Goal: Task Accomplishment & Management: Manage account settings

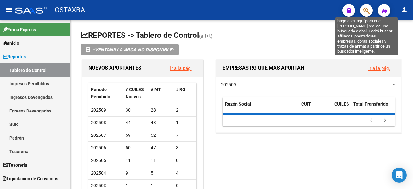
click at [369, 9] on icon "button" at bounding box center [366, 10] width 6 height 7
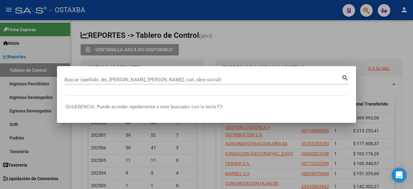
paste input "18133902"
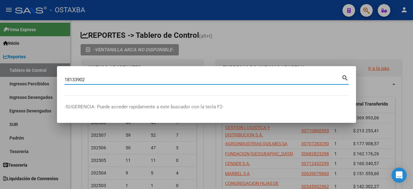
type input "18133902"
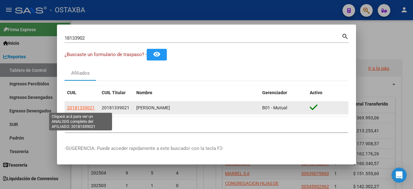
click at [84, 110] on span "20181339021" at bounding box center [81, 107] width 28 height 5
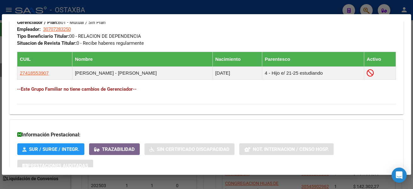
scroll to position [320, 0]
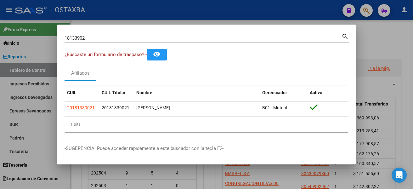
click at [383, 47] on div at bounding box center [206, 94] width 413 height 189
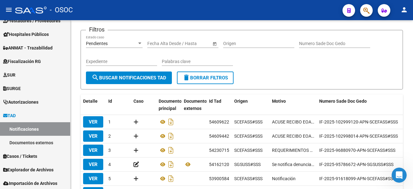
scroll to position [67, 0]
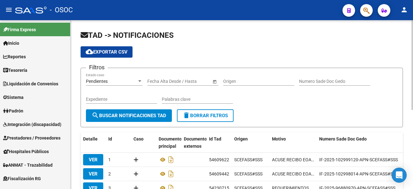
click at [228, 29] on div "TAD -> NOTIFICACIONES cloud_download Exportar CSV Filtros Pendientes Estado cas…" at bounding box center [242, 176] width 343 height 312
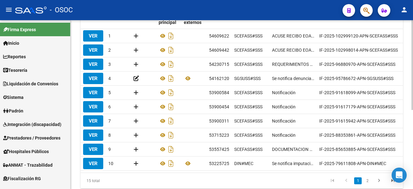
scroll to position [126, 0]
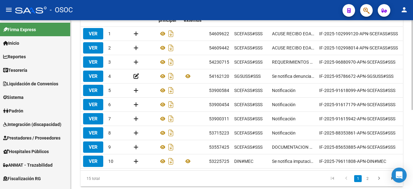
click at [209, 181] on datatable-pager "1 2" at bounding box center [273, 178] width 253 height 11
click at [363, 182] on li "2" at bounding box center [367, 178] width 9 height 11
click at [364, 182] on link "2" at bounding box center [368, 178] width 8 height 7
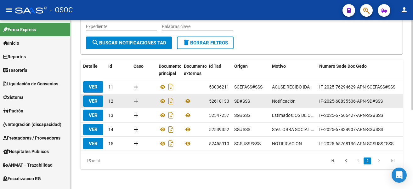
scroll to position [78, 0]
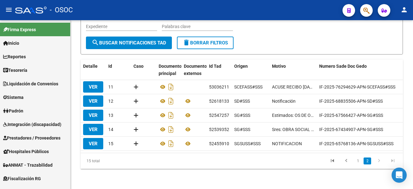
click at [231, 153] on div "15 total 1 2" at bounding box center [242, 161] width 322 height 16
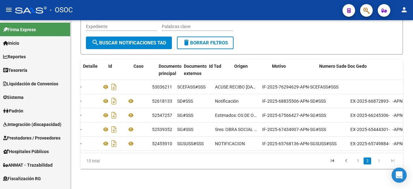
scroll to position [0, 0]
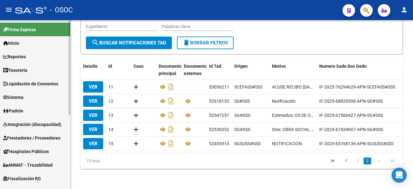
click at [43, 59] on link "Reportes" at bounding box center [35, 57] width 70 height 14
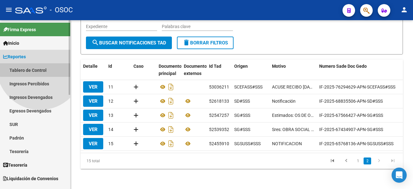
click at [40, 66] on link "Tablero de Control" at bounding box center [35, 70] width 70 height 14
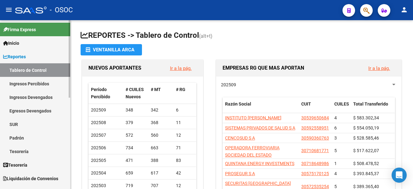
click at [43, 58] on link "Reportes" at bounding box center [35, 57] width 70 height 14
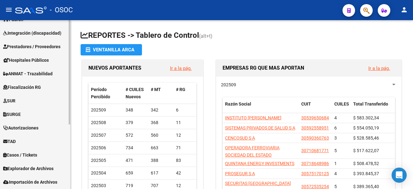
scroll to position [97, 0]
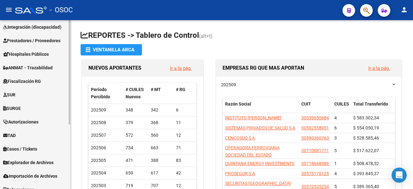
click at [76, 125] on mat-sidenav-container "Firma Express Inicio Calendario SSS Instructivos Contacto OS Reportes Tablero d…" at bounding box center [206, 104] width 413 height 169
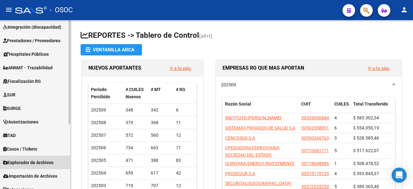
click at [47, 160] on span "Explorador de Archivos" at bounding box center [28, 162] width 50 height 7
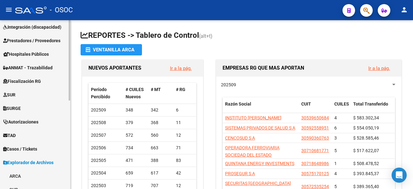
click at [69, 157] on div at bounding box center [70, 104] width 2 height 169
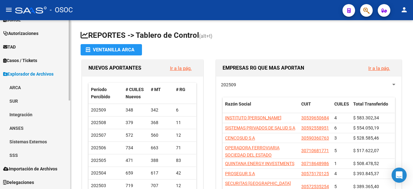
click at [46, 85] on link "ARCA" at bounding box center [35, 88] width 70 height 14
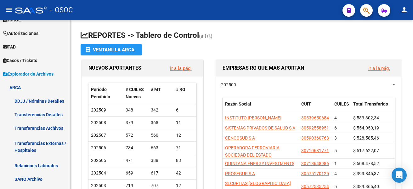
click at [70, 129] on mat-sidenav "Firma Express Inicio Calendario SSS Instructivos Contacto OS Reportes Tablero d…" at bounding box center [35, 104] width 71 height 169
click at [70, 129] on div at bounding box center [70, 104] width 2 height 169
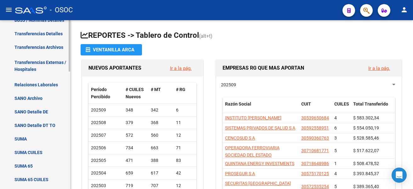
click at [74, 109] on mat-sidenav-container "Firma Express Inicio Calendario SSS Instructivos Contacto OS Reportes Tablero d…" at bounding box center [206, 104] width 413 height 169
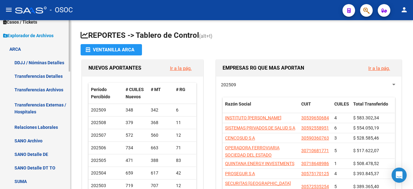
click at [71, 102] on mat-sidenav-container "Firma Express Inicio Calendario SSS Instructivos Contacto OS Reportes Tablero d…" at bounding box center [206, 104] width 413 height 169
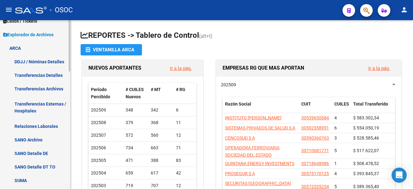
click at [47, 92] on link "Transferencias Archivos" at bounding box center [35, 89] width 70 height 14
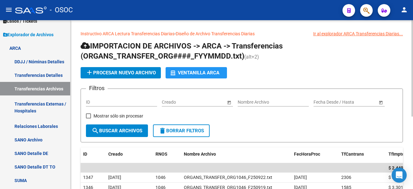
click at [301, 127] on form "Filtros ID Fecha inicio – Fecha fin Creado Nombre Archivo Fecha inicio – Fecha …" at bounding box center [242, 115] width 322 height 54
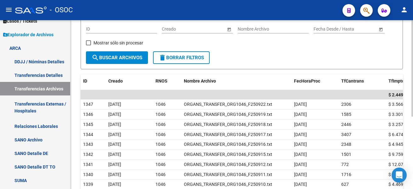
scroll to position [76, 0]
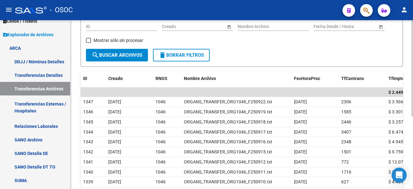
click at [343, 27] on input "text" at bounding box center [357, 26] width 31 height 5
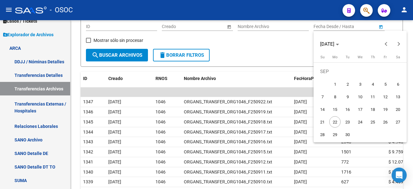
drag, startPoint x: 333, startPoint y: 92, endPoint x: 335, endPoint y: 86, distance: 6.6
click at [335, 86] on tbody "[DATE] 2 3 4 5 6 7 8 9 10 11 12 13 14 15 16 17 18 19 20 21 22 23 24 25 26 27 28…" at bounding box center [360, 103] width 88 height 76
click at [335, 86] on span "1" at bounding box center [334, 83] width 11 height 11
type input "[DATE]"
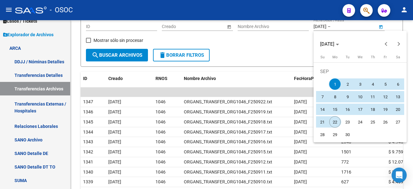
click at [339, 120] on span "22" at bounding box center [334, 121] width 11 height 11
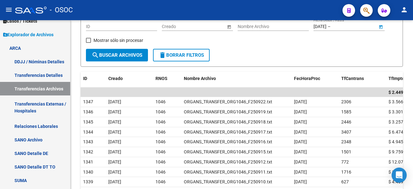
type input "[DATE]"
click at [139, 56] on span "search Buscar Archivos" at bounding box center [117, 55] width 51 height 6
click at [31, 46] on link "ARCA" at bounding box center [35, 48] width 70 height 14
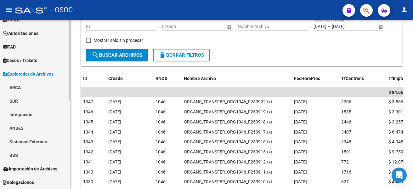
scroll to position [186, 0]
click at [38, 44] on link "TAD" at bounding box center [35, 47] width 70 height 14
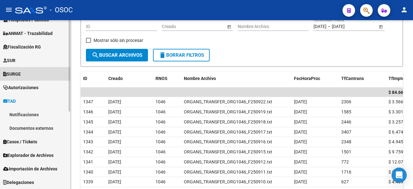
click at [37, 67] on link "SURGE" at bounding box center [35, 74] width 70 height 14
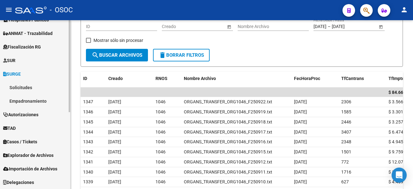
scroll to position [132, 0]
click at [27, 124] on link "TAD" at bounding box center [35, 128] width 70 height 14
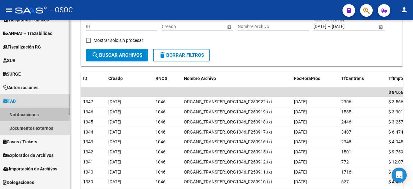
click at [31, 114] on link "Notificaciones" at bounding box center [35, 115] width 70 height 14
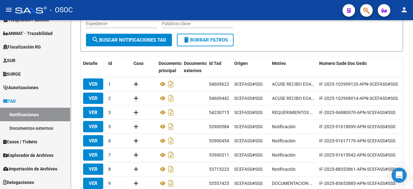
scroll to position [119, 0]
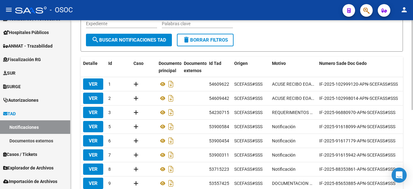
click at [265, 21] on div "Filtros Pendientes Estado caso Fecha inicio – Fecha fin Fecha Alta Desde / Hast…" at bounding box center [242, 15] width 312 height 36
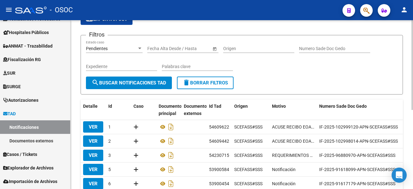
scroll to position [25, 0]
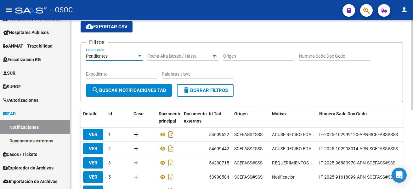
click at [125, 54] on div "Pendientes" at bounding box center [111, 56] width 51 height 5
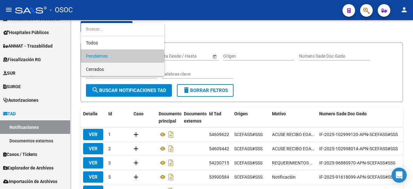
click at [124, 70] on span "Cerrados" at bounding box center [122, 69] width 73 height 13
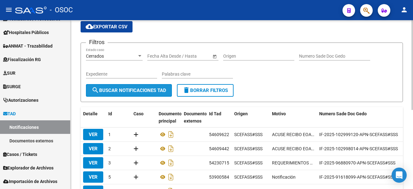
click at [125, 86] on button "search Buscar Notificaciones TAD" at bounding box center [129, 90] width 86 height 13
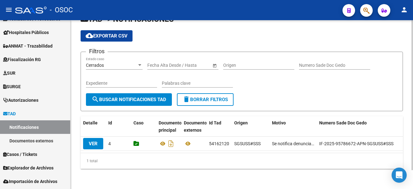
scroll to position [21, 0]
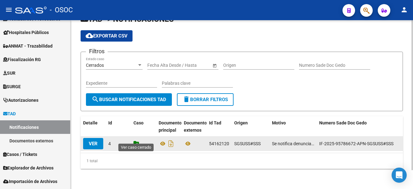
click at [135, 140] on icon at bounding box center [137, 143] width 6 height 6
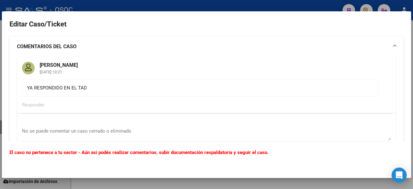
click at [114, 185] on div at bounding box center [206, 94] width 413 height 189
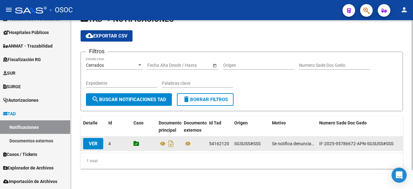
click at [133, 138] on datatable-body-cell at bounding box center [143, 144] width 25 height 14
click at [134, 140] on icon at bounding box center [137, 143] width 6 height 6
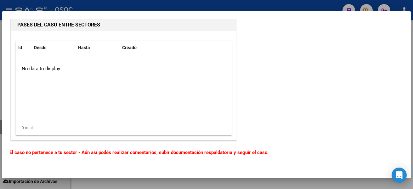
scroll to position [0, 0]
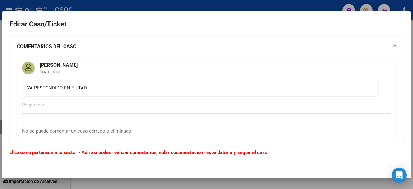
click at [98, 184] on div at bounding box center [206, 94] width 413 height 189
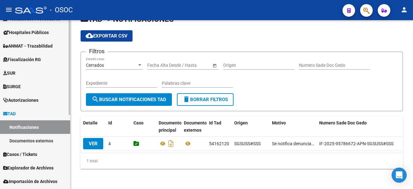
click at [60, 138] on link "Documentos externos" at bounding box center [35, 141] width 70 height 14
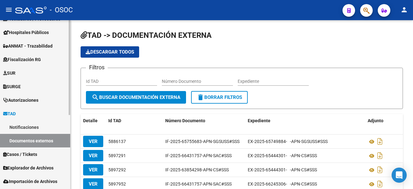
click at [60, 130] on link "Notificaciones" at bounding box center [35, 127] width 70 height 14
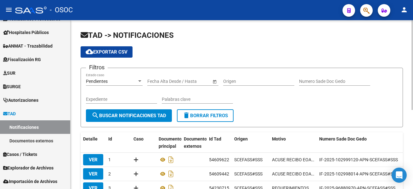
click at [323, 28] on div "TAD -> NOTIFICACIONES cloud_download Exportar CSV Filtros Pendientes Estado cas…" at bounding box center [242, 176] width 343 height 312
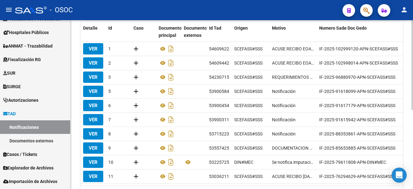
scroll to position [123, 0]
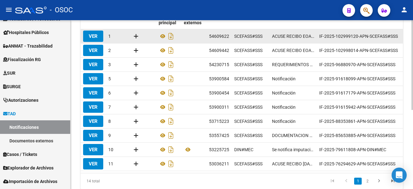
click at [133, 35] on datatable-body-cell at bounding box center [143, 36] width 25 height 14
click at [135, 35] on icon at bounding box center [136, 36] width 5 height 6
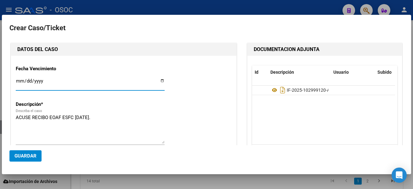
click at [159, 79] on input "Ingresar fecha" at bounding box center [90, 83] width 149 height 10
click at [160, 80] on input "[DATE]" at bounding box center [90, 83] width 149 height 10
type input "[DATE]"
click at [71, 142] on textarea "ACUSE RECIBO EOAF ESFC [DATE]." at bounding box center [90, 129] width 149 height 30
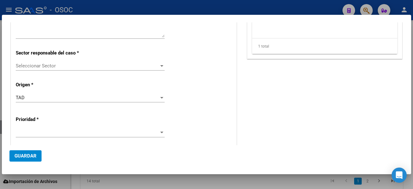
scroll to position [107, 0]
click at [161, 73] on div "Seleccionar Sector Seleccionar Sector" at bounding box center [90, 67] width 149 height 15
click at [160, 65] on div at bounding box center [161, 65] width 3 height 2
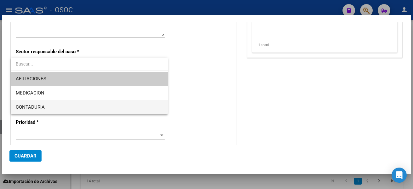
click at [40, 102] on span "CONTADURIA" at bounding box center [89, 107] width 147 height 14
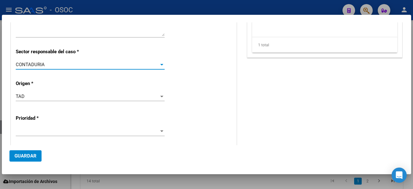
click at [41, 138] on div at bounding box center [90, 134] width 149 height 15
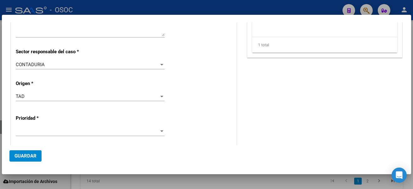
click at [43, 131] on span at bounding box center [87, 131] width 143 height 6
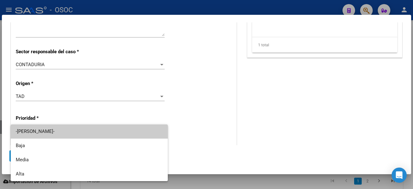
click at [40, 138] on span "-[PERSON_NAME]-" at bounding box center [89, 131] width 147 height 14
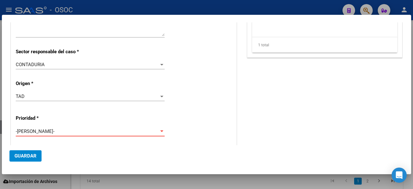
click at [43, 130] on span "-[PERSON_NAME]-" at bounding box center [35, 131] width 39 height 6
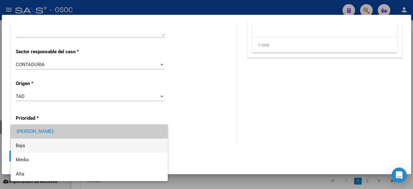
click at [42, 140] on span "Baja" at bounding box center [89, 146] width 147 height 14
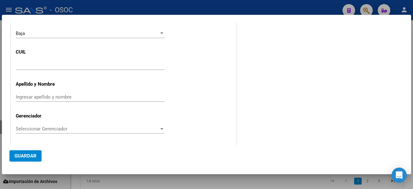
scroll to position [241, 0]
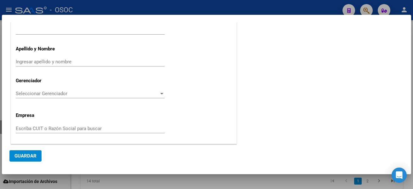
click at [38, 146] on mat-dialog-actions "Guardar" at bounding box center [206, 155] width 394 height 21
click at [29, 159] on button "Guardar" at bounding box center [25, 155] width 32 height 11
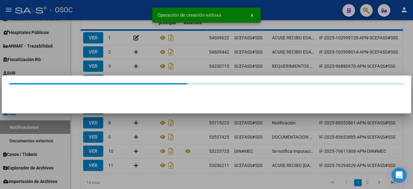
scroll to position [0, 0]
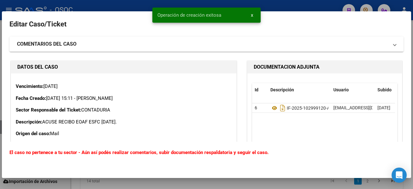
click at [134, 181] on div at bounding box center [206, 94] width 413 height 189
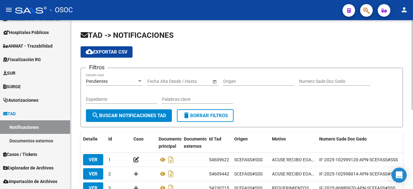
click at [258, 111] on form "Filtros Pendientes Estado caso Fecha inicio – Fecha fin Fecha Alta Desde / Hast…" at bounding box center [242, 98] width 322 height 60
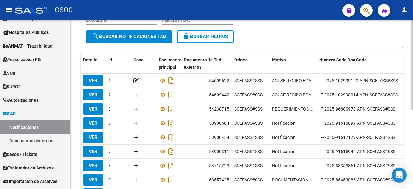
scroll to position [88, 0]
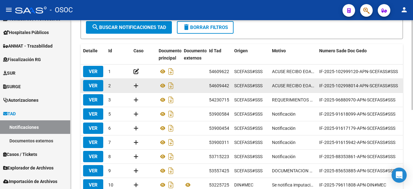
click at [134, 86] on icon at bounding box center [136, 86] width 5 height 6
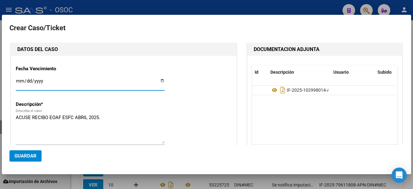
click at [160, 79] on input "Ingresar fecha" at bounding box center [90, 83] width 149 height 10
type input "[DATE]"
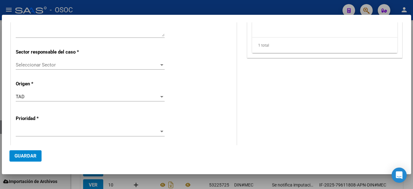
scroll to position [103, 0]
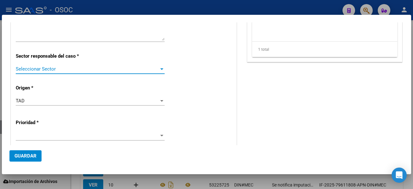
click at [116, 68] on span "Seleccionar Sector" at bounding box center [87, 69] width 143 height 6
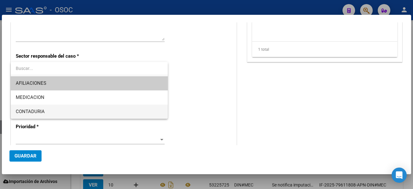
click at [52, 110] on span "CONTADURIA" at bounding box center [89, 112] width 147 height 14
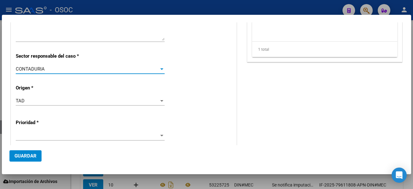
click at [43, 136] on span at bounding box center [87, 136] width 143 height 6
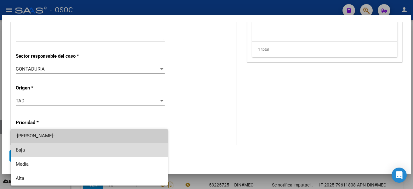
click at [39, 152] on span "Baja" at bounding box center [89, 150] width 147 height 14
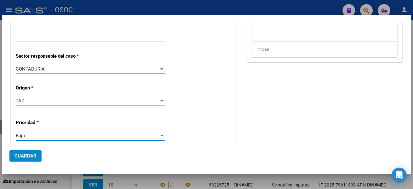
click at [35, 154] on span "Guardar" at bounding box center [25, 156] width 22 height 6
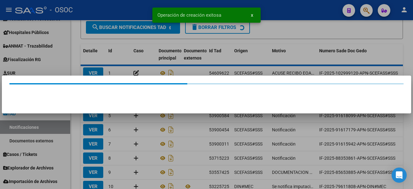
scroll to position [0, 0]
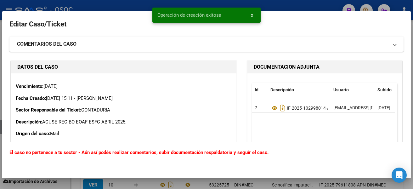
click at [290, 8] on div at bounding box center [206, 94] width 413 height 189
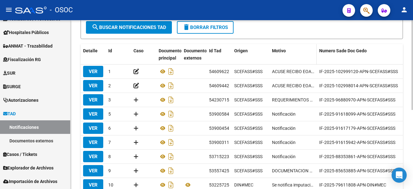
click at [310, 47] on datatable-header-cell "Motivo" at bounding box center [293, 54] width 47 height 21
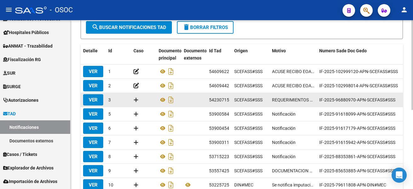
click at [134, 100] on icon at bounding box center [136, 100] width 5 height 6
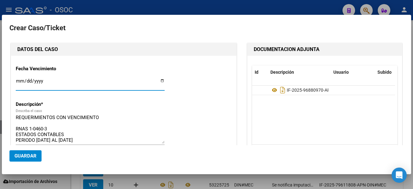
click at [160, 81] on input "Ingresar fecha" at bounding box center [90, 83] width 149 height 10
type input "[DATE]"
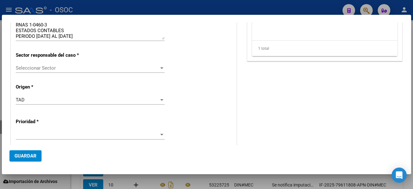
scroll to position [142, 0]
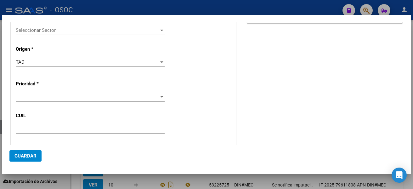
click at [100, 29] on span "Seleccionar Sector" at bounding box center [87, 30] width 143 height 6
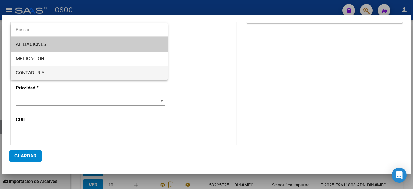
click at [63, 69] on span "CONTADURIA" at bounding box center [89, 73] width 147 height 14
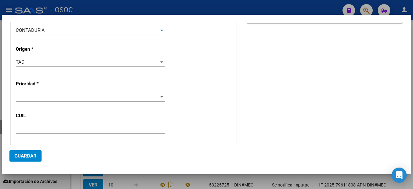
click at [61, 91] on div "Prioridad *" at bounding box center [124, 90] width 216 height 35
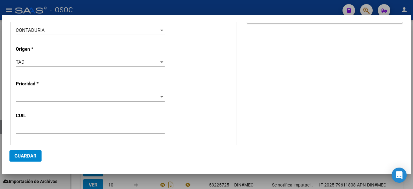
click at [60, 92] on div at bounding box center [90, 96] width 149 height 9
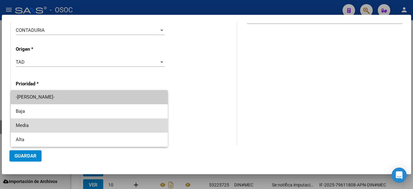
click at [40, 122] on span "Media" at bounding box center [89, 125] width 147 height 14
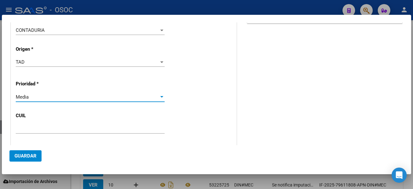
click at [20, 156] on span "Guardar" at bounding box center [25, 156] width 22 height 6
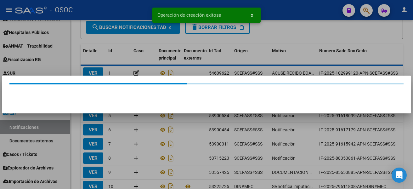
scroll to position [0, 0]
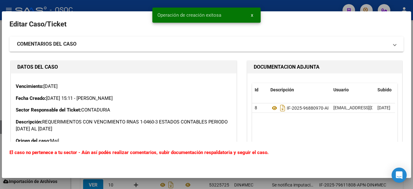
click at [322, 14] on mat-dialog-container "Editar Caso/Ticket COMENTARIOS DEL CASO Escriba su comentario aquí. Enviar come…" at bounding box center [206, 94] width 409 height 167
click at [316, 3] on div at bounding box center [206, 94] width 413 height 189
click at [316, 3] on div "- OSOC" at bounding box center [176, 10] width 322 height 14
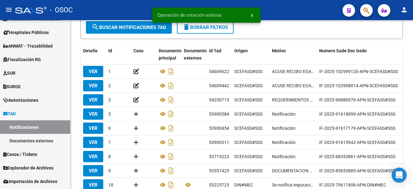
click at [316, 3] on div "- OSOC" at bounding box center [176, 10] width 322 height 14
click at [277, 40] on div "TAD -> NOTIFICACIONES cloud_download Exportar CSV Filtros Pendientes Estado cas…" at bounding box center [242, 83] width 322 height 282
click at [277, 32] on form "Filtros Pendientes Estado caso Fecha inicio – Fecha fin Fecha Alta Desde / Hast…" at bounding box center [242, 10] width 322 height 60
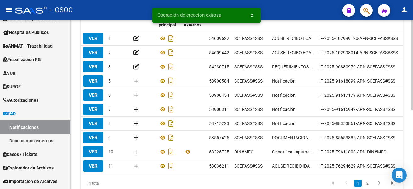
scroll to position [126, 0]
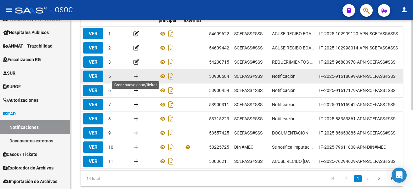
click at [138, 76] on icon at bounding box center [136, 76] width 5 height 6
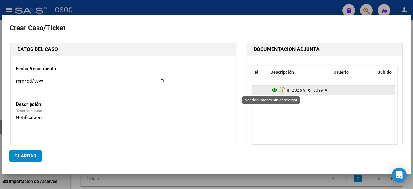
click at [272, 89] on icon at bounding box center [275, 90] width 8 height 8
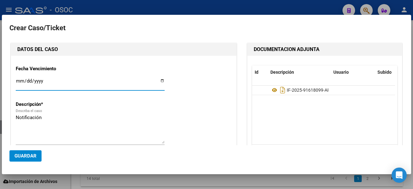
click at [159, 80] on input "Ingresar fecha" at bounding box center [90, 83] width 149 height 10
type input "[DATE]"
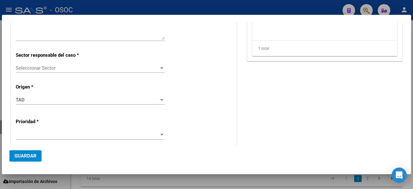
scroll to position [103, 0]
click at [142, 66] on span "Seleccionar Sector" at bounding box center [87, 69] width 143 height 6
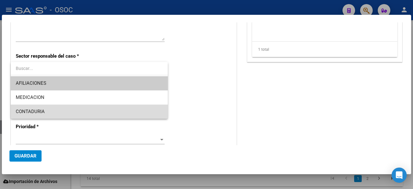
click at [88, 114] on span "CONTADURIA" at bounding box center [89, 112] width 147 height 14
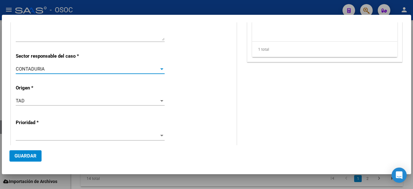
click at [218, 130] on div "Prioridad *" at bounding box center [124, 128] width 216 height 35
click at [141, 134] on span at bounding box center [87, 136] width 143 height 6
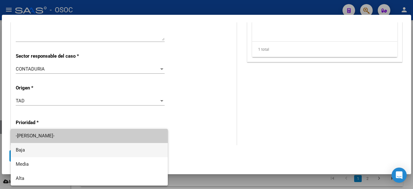
click at [115, 147] on span "Baja" at bounding box center [89, 150] width 147 height 14
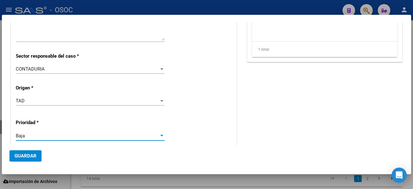
click at [35, 154] on span "Guardar" at bounding box center [25, 156] width 22 height 6
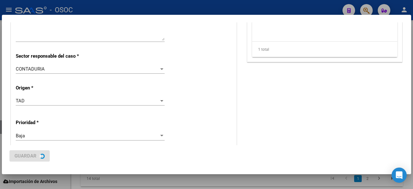
scroll to position [0, 0]
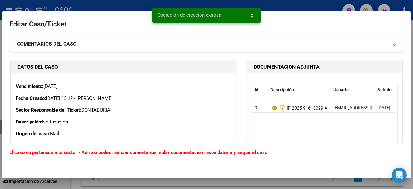
click at [124, 4] on div at bounding box center [206, 94] width 413 height 189
click at [124, 4] on div "- OSOC" at bounding box center [176, 10] width 322 height 14
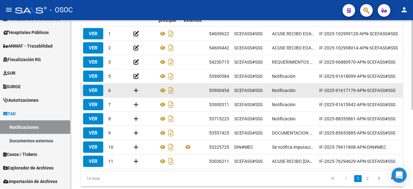
click at [136, 88] on icon at bounding box center [136, 90] width 5 height 6
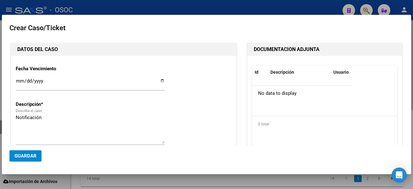
click at [137, 90] on div "Ingresar fecha" at bounding box center [90, 84] width 149 height 14
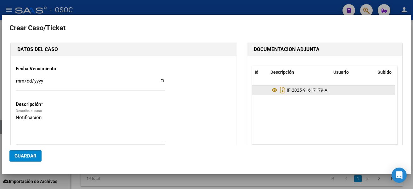
click at [271, 85] on div "IF-2025-91617179-APN-SCEFASS#SSS" at bounding box center [300, 90] width 58 height 10
click at [271, 90] on icon at bounding box center [275, 90] width 8 height 8
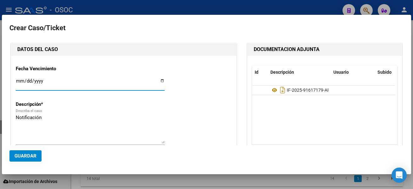
click at [158, 82] on input "Ingresar fecha" at bounding box center [90, 83] width 149 height 10
type input "[DATE]"
click at [412, 151] on div at bounding box center [206, 94] width 413 height 189
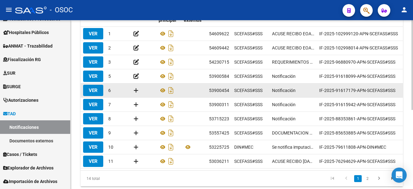
click at [139, 89] on div at bounding box center [144, 90] width 20 height 7
click at [136, 90] on icon at bounding box center [136, 90] width 5 height 6
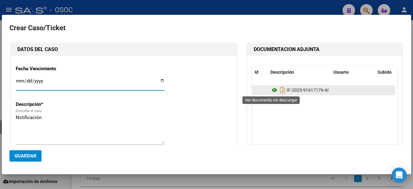
click at [273, 92] on icon at bounding box center [275, 90] width 8 height 8
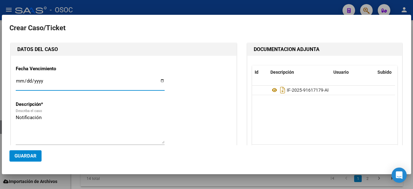
click at [163, 82] on input "Ingresar fecha" at bounding box center [90, 83] width 149 height 10
type input "[DATE]"
click at [57, 143] on textarea "Notificación" at bounding box center [90, 129] width 149 height 30
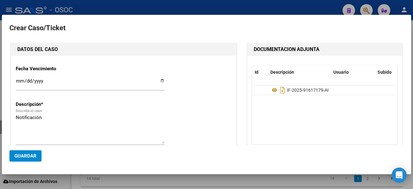
scroll to position [107, 0]
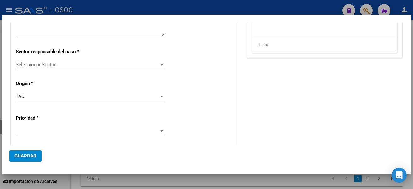
click at [137, 67] on div "Seleccionar Sector Seleccionar Sector" at bounding box center [90, 64] width 149 height 9
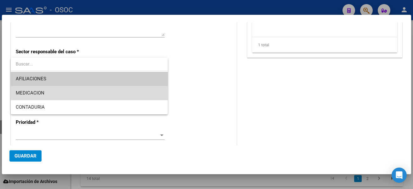
click at [69, 91] on span "MEDICACION" at bounding box center [89, 93] width 147 height 14
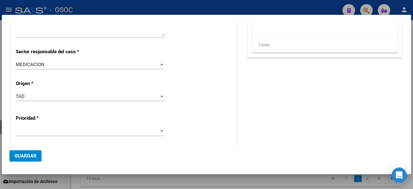
click at [61, 70] on div "MEDICACION Seleccionar Sector" at bounding box center [90, 67] width 149 height 15
click at [60, 68] on div "MEDICACION Seleccionar Sector" at bounding box center [90, 64] width 149 height 9
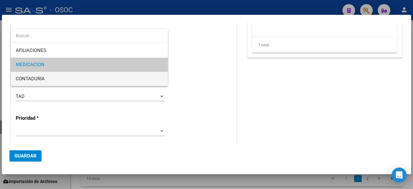
click at [51, 80] on span "CONTADURIA" at bounding box center [89, 79] width 147 height 14
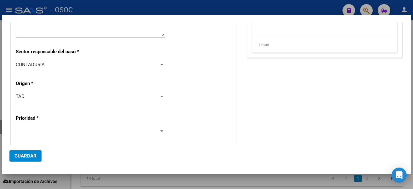
drag, startPoint x: 19, startPoint y: 157, endPoint x: 49, endPoint y: 128, distance: 41.4
click at [49, 128] on mat-dialog-container "Crear Caso/Ticket DATOS DEL CASO Fecha Vencimiento [DATE] Ingresar fecha Descri…" at bounding box center [206, 94] width 409 height 159
click at [49, 128] on span at bounding box center [87, 131] width 143 height 6
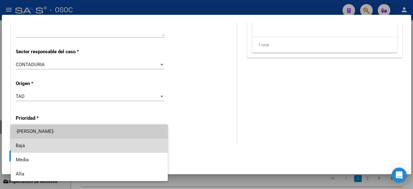
drag, startPoint x: 43, startPoint y: 138, endPoint x: 43, endPoint y: 142, distance: 3.5
click at [43, 142] on span "Baja" at bounding box center [89, 146] width 147 height 14
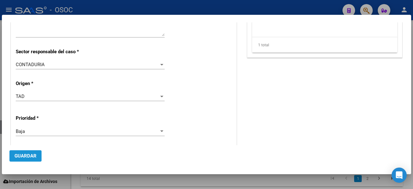
click at [24, 153] on span "Guardar" at bounding box center [25, 156] width 22 height 6
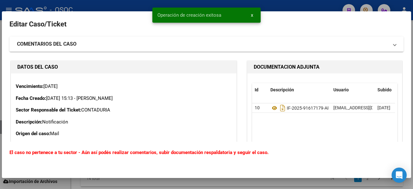
click at [264, 5] on div "Operación de creación exitosa x" at bounding box center [206, 15] width 123 height 30
click at [45, 4] on div at bounding box center [206, 94] width 413 height 189
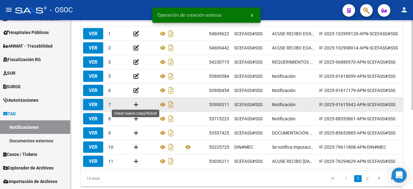
click at [134, 103] on icon at bounding box center [136, 104] width 5 height 6
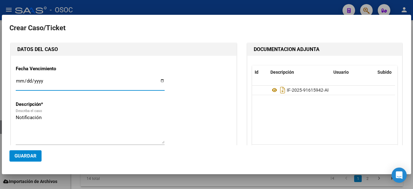
click at [161, 80] on input "Ingresar fecha" at bounding box center [90, 83] width 149 height 10
type input "[DATE]"
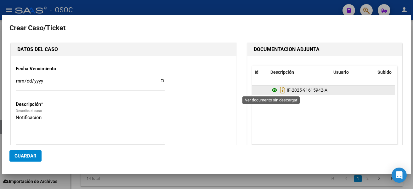
click at [271, 90] on icon at bounding box center [275, 90] width 8 height 8
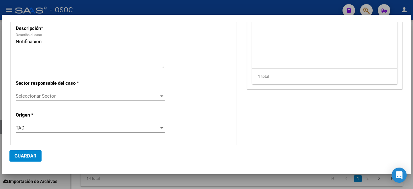
scroll to position [87, 0]
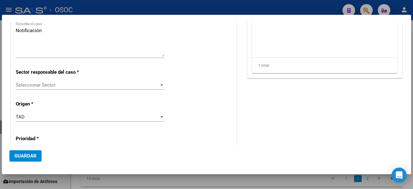
click at [111, 85] on span "Seleccionar Sector" at bounding box center [87, 85] width 143 height 6
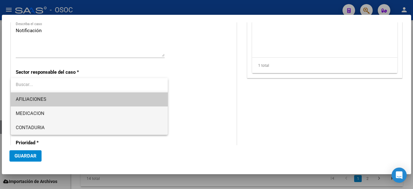
drag, startPoint x: 29, startPoint y: 114, endPoint x: 31, endPoint y: 129, distance: 15.3
click at [31, 129] on div "AFILIACIONES MEDICACION CONTADURIA" at bounding box center [89, 106] width 157 height 57
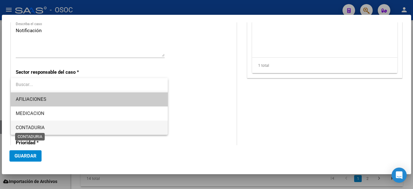
click at [31, 129] on span "CONTADURIA" at bounding box center [30, 128] width 29 height 6
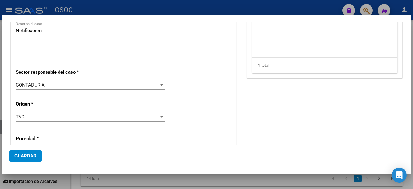
drag, startPoint x: 406, startPoint y: 85, endPoint x: 405, endPoint y: 95, distance: 10.1
click at [405, 95] on mat-dialog-content "Crear Caso/Ticket DATOS DEL CASO Fecha Vencimiento [DATE] Ingresar fecha Descri…" at bounding box center [206, 83] width 409 height 123
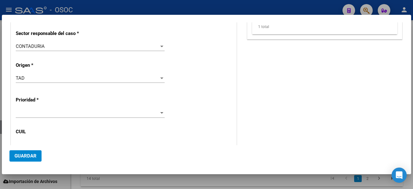
click at [51, 108] on div "Prioridad *" at bounding box center [124, 106] width 216 height 35
click at [48, 113] on span at bounding box center [87, 113] width 143 height 6
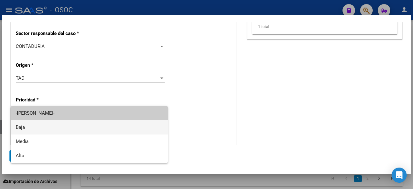
click at [41, 127] on span "Baja" at bounding box center [89, 127] width 147 height 14
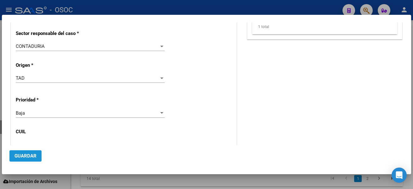
click at [30, 154] on span "Guardar" at bounding box center [25, 156] width 22 height 6
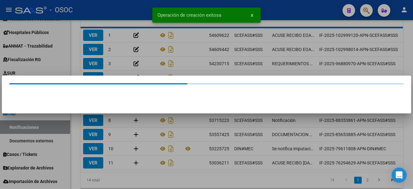
scroll to position [0, 0]
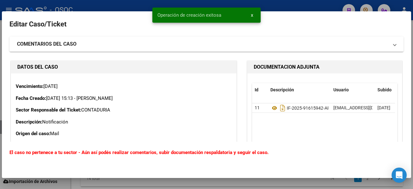
click at [273, 7] on div at bounding box center [206, 94] width 413 height 189
click at [273, 7] on div "- OSOC" at bounding box center [176, 10] width 322 height 14
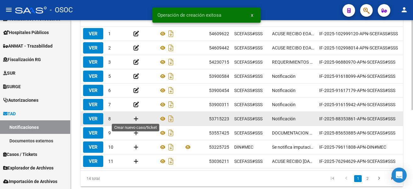
click at [135, 117] on icon at bounding box center [136, 119] width 5 height 6
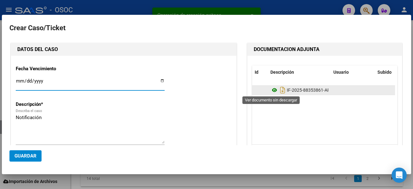
click at [273, 90] on icon at bounding box center [275, 90] width 8 height 8
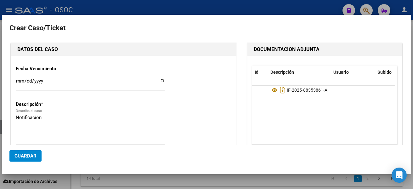
click at [159, 83] on input "Ingresar fecha" at bounding box center [90, 83] width 149 height 10
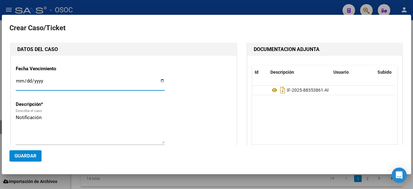
type input "[DATE]"
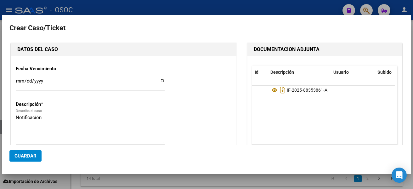
click at [406, 50] on mat-dialog-content "Crear Caso/Ticket DATOS DEL CASO Fecha Vencimiento [DATE] Ingresar fecha Descri…" at bounding box center [206, 83] width 409 height 123
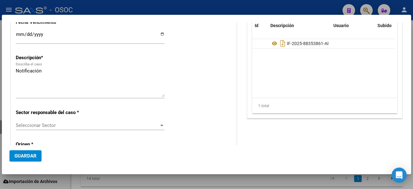
scroll to position [48, 0]
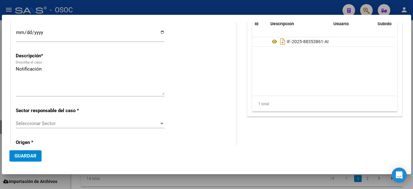
click at [138, 128] on div "Seleccionar Sector Seleccionar Sector" at bounding box center [90, 123] width 149 height 9
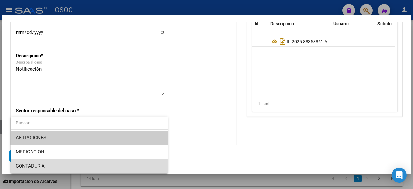
click at [117, 163] on span "CONTADURIA" at bounding box center [89, 166] width 147 height 14
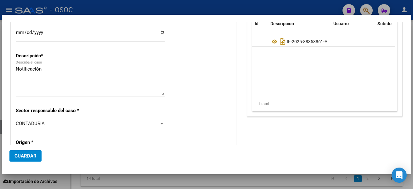
scroll to position [123, 0]
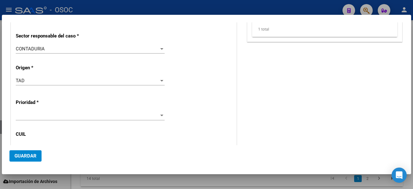
click at [168, 115] on div "Prioridad *" at bounding box center [124, 108] width 216 height 35
click at [162, 117] on div at bounding box center [162, 115] width 6 height 5
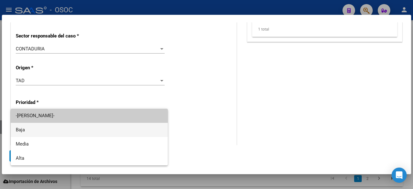
click at [119, 129] on span "Baja" at bounding box center [89, 130] width 147 height 14
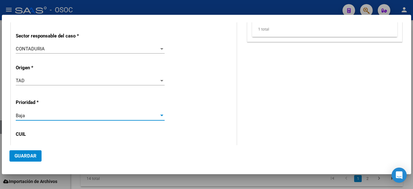
click at [31, 157] on span "Guardar" at bounding box center [25, 156] width 22 height 6
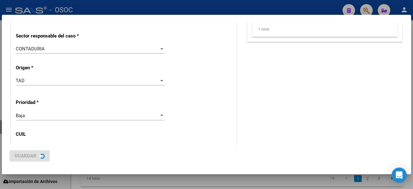
scroll to position [0, 0]
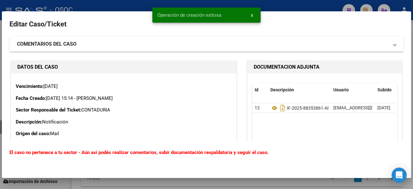
click at [130, 9] on div at bounding box center [206, 94] width 413 height 189
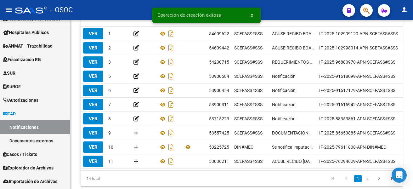
click at [130, 8] on div "- OSOC" at bounding box center [176, 10] width 322 height 14
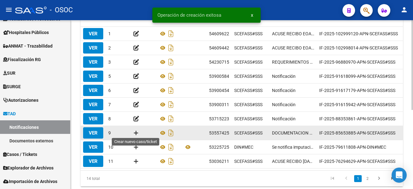
click at [135, 132] on icon at bounding box center [136, 133] width 5 height 6
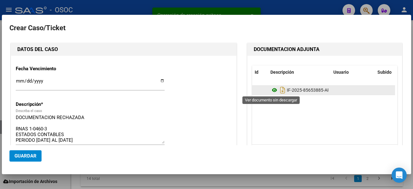
click at [271, 90] on icon at bounding box center [275, 90] width 8 height 8
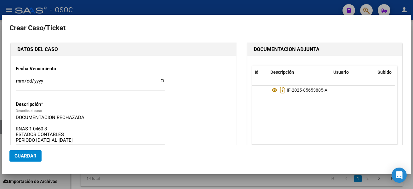
click at [281, 5] on div at bounding box center [206, 94] width 413 height 189
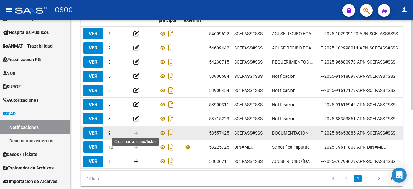
click at [136, 131] on icon at bounding box center [136, 133] width 5 height 6
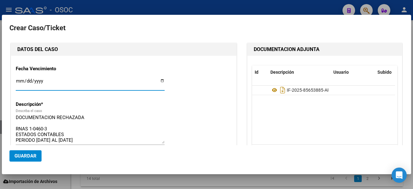
click at [161, 80] on input "Ingresar fecha" at bounding box center [90, 83] width 149 height 10
type input "[DATE]"
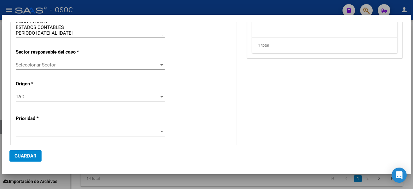
scroll to position [107, 0]
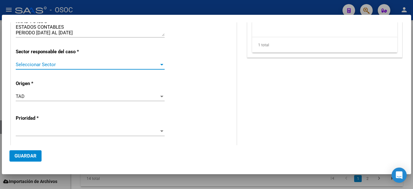
click at [94, 67] on span "Seleccionar Sector" at bounding box center [87, 65] width 143 height 6
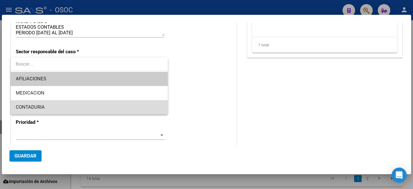
click at [61, 106] on span "CONTADURIA" at bounding box center [89, 107] width 147 height 14
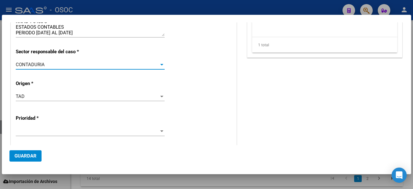
click at [48, 129] on span at bounding box center [87, 131] width 143 height 6
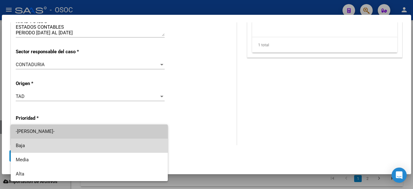
click at [39, 149] on span "Baja" at bounding box center [89, 146] width 147 height 14
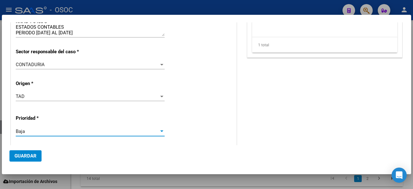
click at [35, 154] on span "Guardar" at bounding box center [25, 156] width 22 height 6
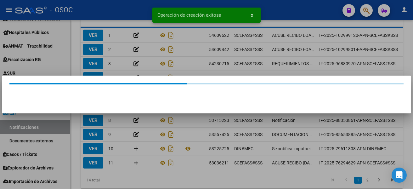
scroll to position [0, 0]
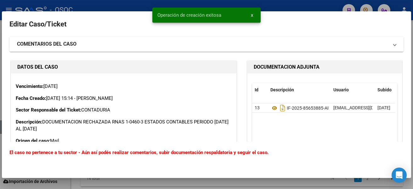
click at [162, 5] on div "Operación de creación exitosa x" at bounding box center [206, 15] width 123 height 30
click at [117, 18] on mat-dialog-container "Editar Caso/Ticket COMENTARIOS DEL CASO Escriba su comentario aquí. Enviar come…" at bounding box center [206, 94] width 409 height 167
click at [124, 7] on div at bounding box center [206, 94] width 413 height 189
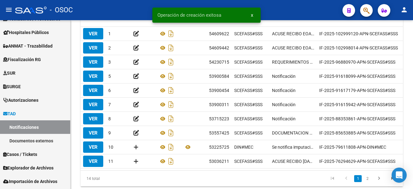
click at [124, 7] on div "- OSOC" at bounding box center [176, 10] width 322 height 14
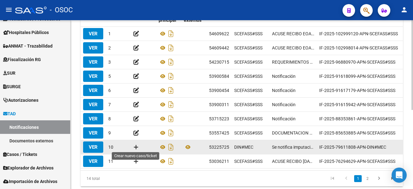
click at [135, 145] on icon at bounding box center [136, 147] width 5 height 6
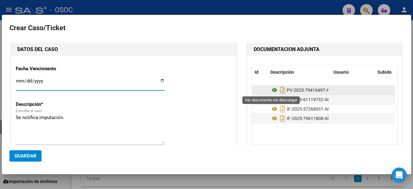
click at [272, 90] on icon at bounding box center [275, 90] width 8 height 8
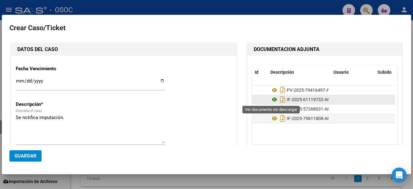
click at [271, 98] on icon at bounding box center [275, 100] width 8 height 8
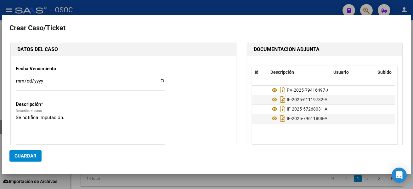
click at [126, 184] on div at bounding box center [206, 94] width 413 height 189
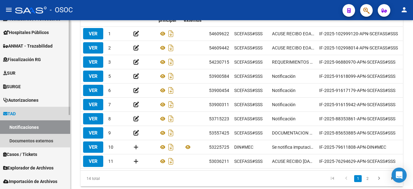
click at [39, 112] on link "TAD" at bounding box center [35, 114] width 70 height 14
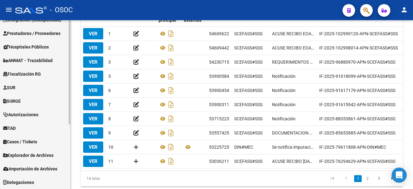
click at [34, 133] on link "TAD" at bounding box center [35, 128] width 70 height 14
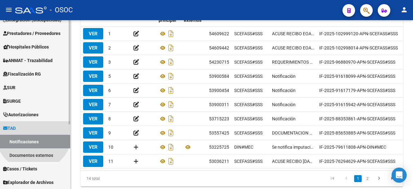
scroll to position [119, 0]
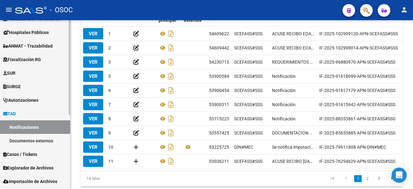
click at [29, 148] on link "Casos / Tickets" at bounding box center [35, 154] width 70 height 14
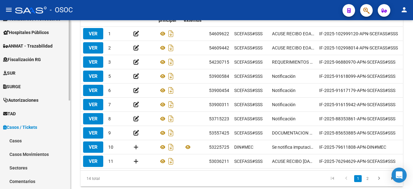
click at [24, 167] on link "Sectores" at bounding box center [35, 168] width 70 height 14
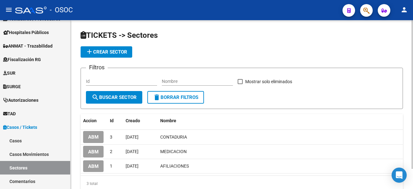
click at [116, 54] on span "add Crear Sector" at bounding box center [107, 52] width 42 height 6
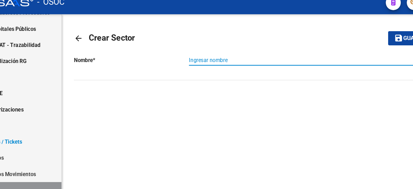
click at [195, 58] on input "Ingresar nombre" at bounding box center [288, 58] width 223 height 5
type input "g"
type input "GERENCIA"
click at [357, 44] on button "save Guardar cambios" at bounding box center [376, 40] width 62 height 12
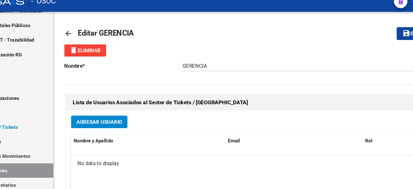
scroll to position [119, 0]
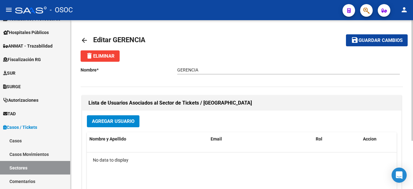
click at [129, 126] on button "Agregar Usuario" at bounding box center [113, 121] width 53 height 12
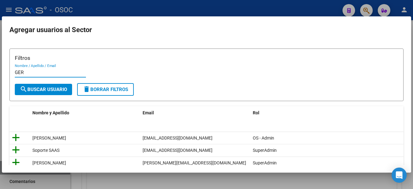
type input "GER"
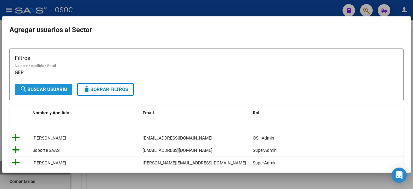
click at [61, 94] on button "search Buscar Usuario" at bounding box center [43, 89] width 57 height 11
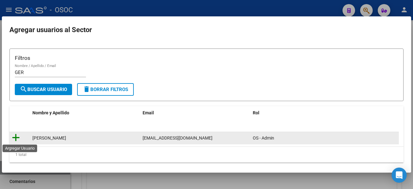
click at [13, 140] on icon at bounding box center [16, 137] width 8 height 9
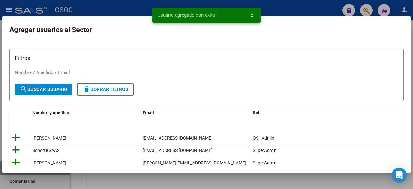
click at [278, 5] on div at bounding box center [206, 94] width 413 height 189
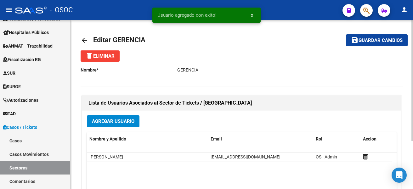
click at [364, 41] on span "Guardar cambios" at bounding box center [381, 41] width 44 height 6
click at [22, 115] on link "TAD" at bounding box center [35, 114] width 70 height 14
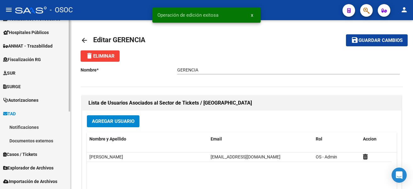
click at [21, 120] on link "TAD" at bounding box center [35, 114] width 70 height 14
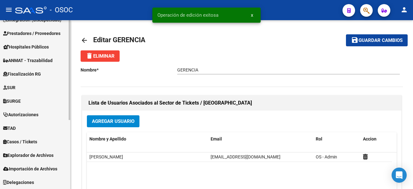
scroll to position [105, 0]
click at [22, 116] on span "Autorizaciones" at bounding box center [20, 114] width 35 height 7
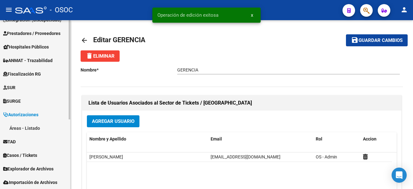
click at [25, 111] on link "Autorizaciones" at bounding box center [35, 115] width 70 height 14
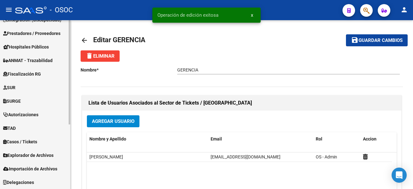
click at [23, 129] on link "TAD" at bounding box center [35, 128] width 70 height 14
click at [23, 139] on link "Notificaciones" at bounding box center [35, 142] width 70 height 14
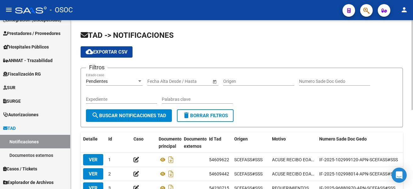
drag, startPoint x: 409, startPoint y: 61, endPoint x: 413, endPoint y: 114, distance: 53.0
click at [413, 114] on div "TAD -> NOTIFICACIONES cloud_download Exportar CSV Filtros Pendientes Estado cas…" at bounding box center [243, 176] width 344 height 312
click at [351, 42] on app-list-header "TAD -> NOTIFICACIONES cloud_download Exportar CSV Filtros Pendientes Estado cas…" at bounding box center [242, 78] width 322 height 97
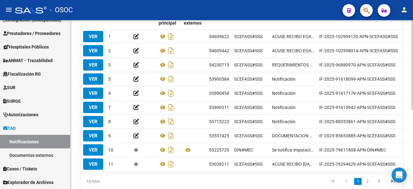
scroll to position [148, 0]
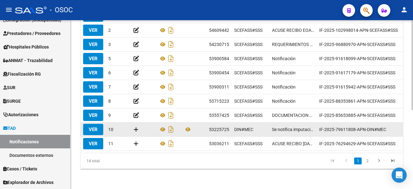
click at [131, 126] on datatable-body-cell at bounding box center [143, 129] width 25 height 14
click at [134, 126] on icon at bounding box center [136, 129] width 5 height 6
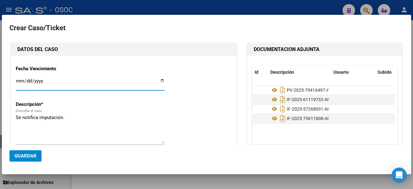
click at [159, 80] on input "Ingresar fecha" at bounding box center [90, 83] width 149 height 10
type input "[DATE]"
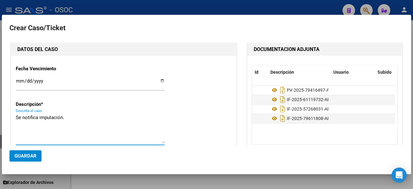
click at [69, 141] on textarea "Se notifica imputación." at bounding box center [90, 129] width 149 height 30
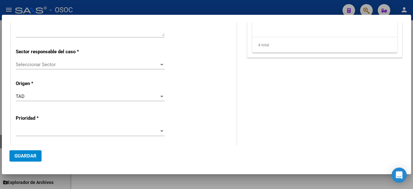
click at [94, 59] on div "Fecha Vencimiento [DATE] Ingresar fecha Descripción * Se notifica imputación. D…" at bounding box center [124, 112] width 216 height 319
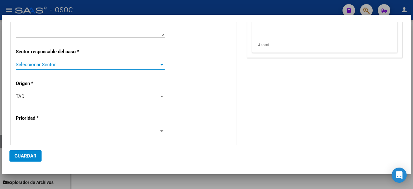
click at [89, 64] on span "Seleccionar Sector" at bounding box center [87, 65] width 143 height 6
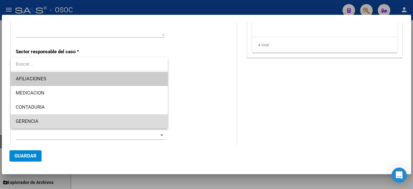
click at [37, 115] on span "GERENCIA" at bounding box center [89, 121] width 147 height 14
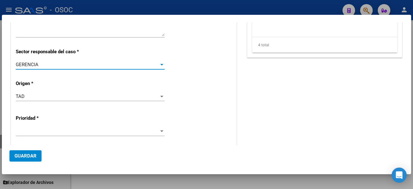
click at [30, 129] on span at bounding box center [87, 131] width 143 height 6
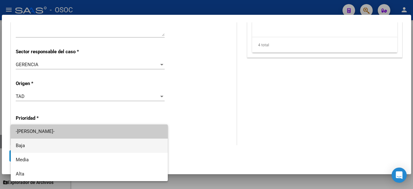
click at [26, 145] on span "Baja" at bounding box center [89, 146] width 147 height 14
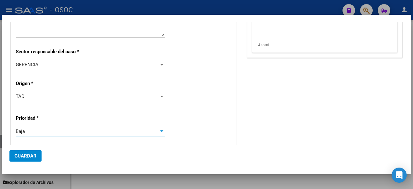
click at [23, 155] on span "Guardar" at bounding box center [25, 156] width 22 height 6
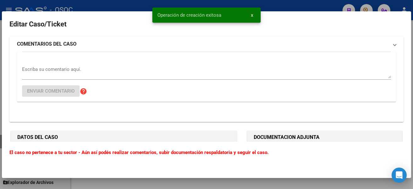
scroll to position [148, 0]
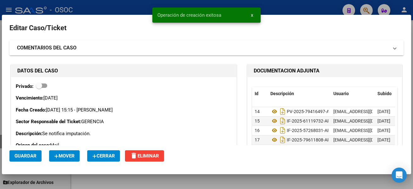
click at [372, 42] on mat-expansion-panel-header "COMENTARIOS DEL CASO" at bounding box center [206, 47] width 394 height 15
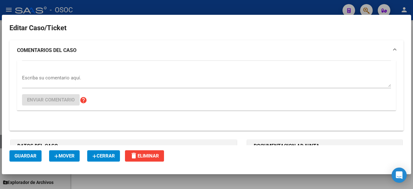
click at [122, 72] on div "Escriba su comentario aquí. Enviar comentario help" at bounding box center [206, 85] width 369 height 50
click at [115, 83] on textarea "Escriba su comentario aquí." at bounding box center [206, 80] width 369 height 13
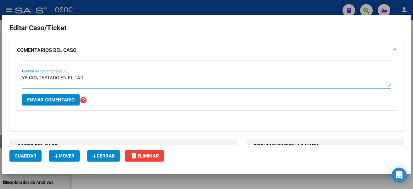
click at [51, 76] on textarea "YA CONTESTADO EN EL TAD" at bounding box center [206, 80] width 369 height 13
type textarea "YA RESPONDIDO ANTERIORMENTE EN EL TAD"
click at [48, 95] on button "Enviar comentario" at bounding box center [51, 99] width 58 height 11
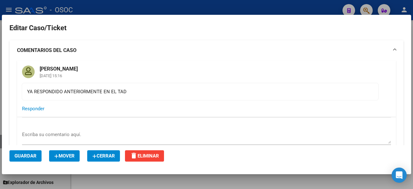
click at [231, 49] on mat-panel-title "COMENTARIOS DEL CASO" at bounding box center [203, 51] width 372 height 8
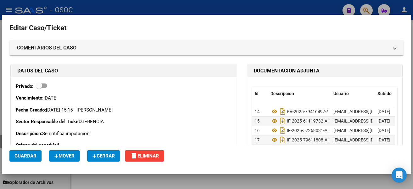
click at [108, 156] on span "Cerrar" at bounding box center [103, 156] width 23 height 6
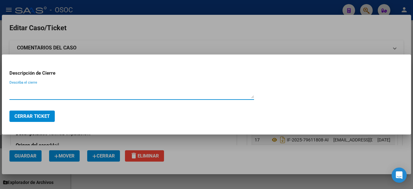
click at [87, 92] on textarea "Describa el cierre" at bounding box center [131, 92] width 245 height 13
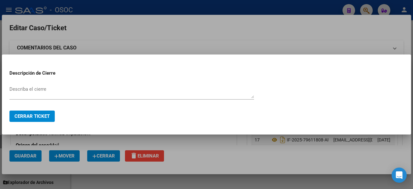
click at [42, 123] on mat-dialog-actions "Cerrar Ticket" at bounding box center [206, 115] width 394 height 21
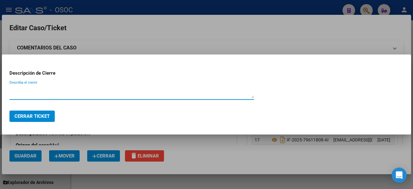
click at [65, 95] on textarea "Describa el cierre" at bounding box center [131, 92] width 245 height 13
type textarea "YA CONTESTADO"
click at [43, 112] on button "Cerrar Ticket" at bounding box center [31, 116] width 45 height 11
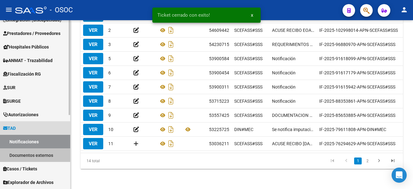
click at [57, 151] on link "Documentos externos" at bounding box center [35, 155] width 70 height 14
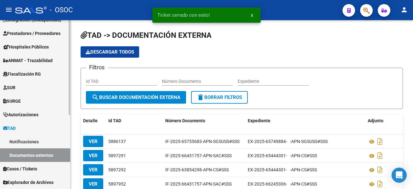
click at [49, 144] on link "Notificaciones" at bounding box center [35, 142] width 70 height 14
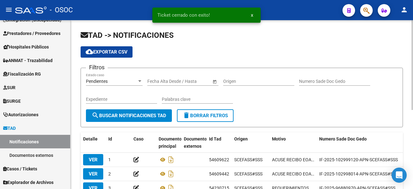
click at [412, 128] on div at bounding box center [413, 104] width 2 height 169
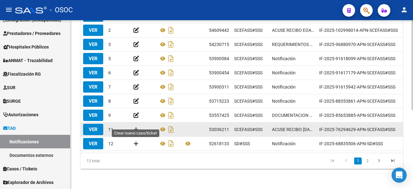
click at [137, 126] on icon at bounding box center [136, 129] width 5 height 6
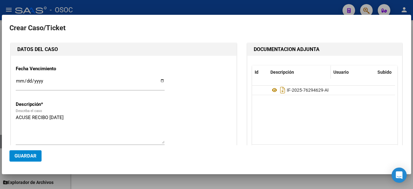
click at [311, 67] on datatable-header-cell "Descripción" at bounding box center [299, 72] width 63 height 14
click at [162, 80] on input "Ingresar fecha" at bounding box center [90, 83] width 149 height 10
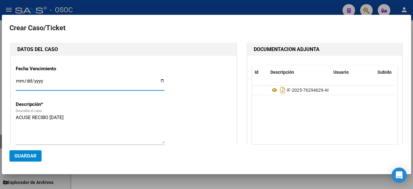
type input "[DATE]"
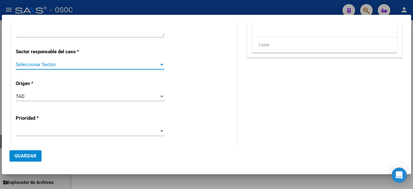
click at [71, 63] on span "Seleccionar Sector" at bounding box center [87, 65] width 143 height 6
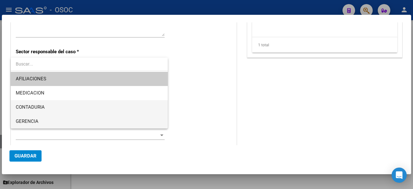
drag, startPoint x: 50, startPoint y: 116, endPoint x: 50, endPoint y: 108, distance: 7.6
click at [50, 108] on div "AFILIACIONES MEDICACION CONTADURIA GERENCIA" at bounding box center [89, 93] width 157 height 71
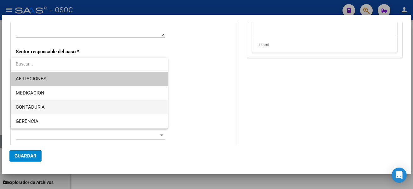
click at [50, 108] on span "CONTADURIA" at bounding box center [89, 107] width 147 height 14
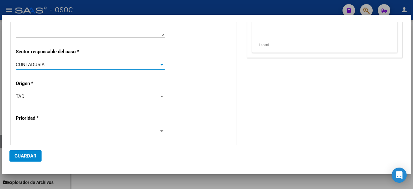
click at [46, 125] on div "Prioridad *" at bounding box center [124, 124] width 216 height 35
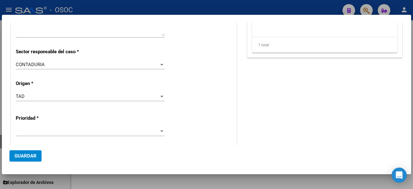
click at [45, 127] on div at bounding box center [90, 131] width 149 height 9
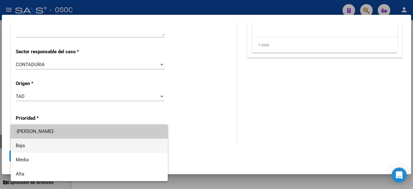
click at [37, 145] on span "Baja" at bounding box center [89, 146] width 147 height 14
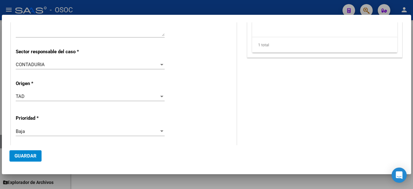
click at [33, 148] on mat-dialog-actions "Guardar" at bounding box center [206, 155] width 394 height 21
click at [30, 155] on span "Guardar" at bounding box center [25, 156] width 22 height 6
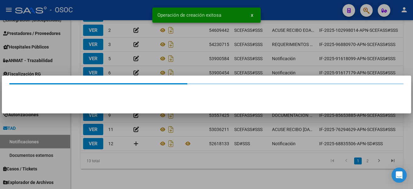
scroll to position [149, 0]
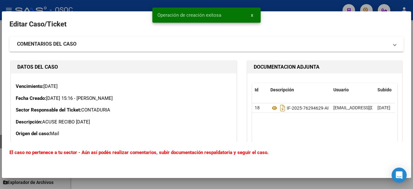
click at [296, 1] on div at bounding box center [206, 94] width 413 height 189
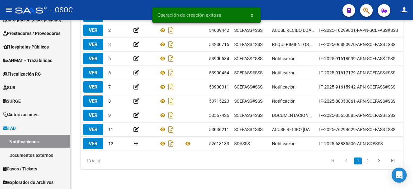
click at [296, 1] on mat-toolbar "menu - OSOC person" at bounding box center [206, 10] width 413 height 20
click at [168, 161] on datatable-pager "1 2" at bounding box center [273, 161] width 253 height 11
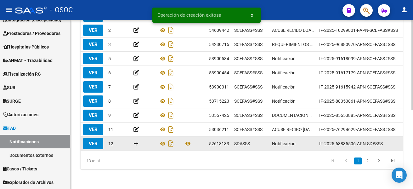
click at [138, 141] on div at bounding box center [144, 143] width 20 height 7
click at [138, 140] on icon at bounding box center [136, 143] width 5 height 6
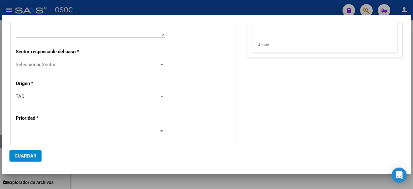
scroll to position [0, 0]
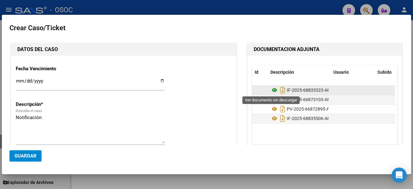
click at [272, 88] on icon at bounding box center [275, 90] width 8 height 8
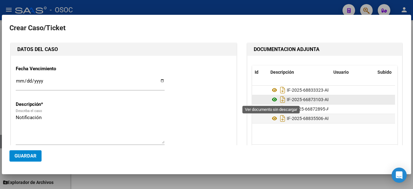
click at [271, 99] on icon at bounding box center [275, 100] width 8 height 8
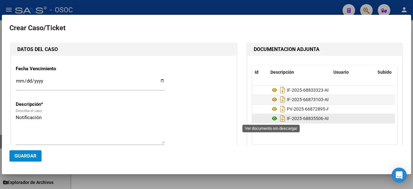
click at [271, 117] on icon at bounding box center [275, 119] width 8 height 8
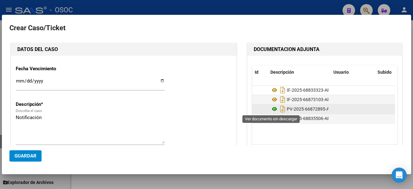
click at [271, 108] on icon at bounding box center [275, 109] width 8 height 8
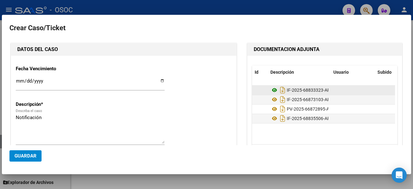
click at [271, 88] on icon at bounding box center [275, 90] width 8 height 8
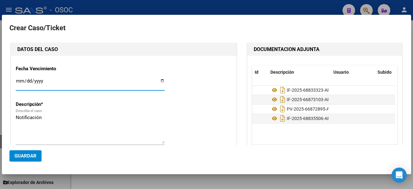
click at [159, 80] on input "Ingresar fecha" at bounding box center [90, 83] width 149 height 10
type input "[DATE]"
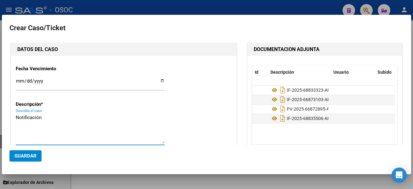
click at [38, 143] on textarea "Notificación" at bounding box center [90, 129] width 149 height 30
click at [413, 111] on div at bounding box center [206, 94] width 413 height 189
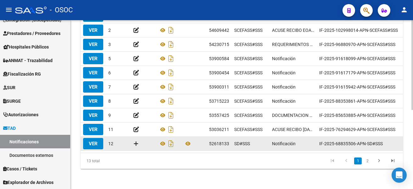
click at [130, 139] on datatable-body-cell "12" at bounding box center [118, 144] width 25 height 14
click at [134, 140] on icon at bounding box center [136, 143] width 5 height 6
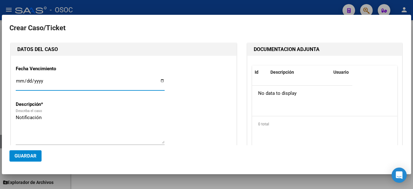
scroll to position [107, 0]
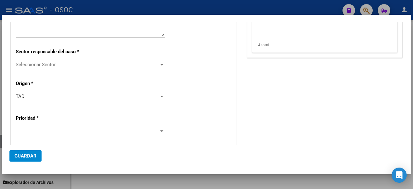
click at [111, 127] on div at bounding box center [90, 131] width 149 height 9
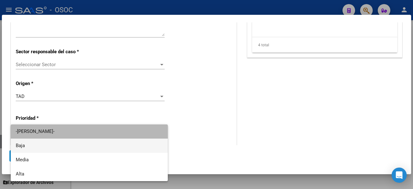
drag, startPoint x: 91, startPoint y: 138, endPoint x: 89, endPoint y: 147, distance: 9.3
click at [89, 147] on div "-Elija Prioridad- Baja Media Alta" at bounding box center [89, 152] width 157 height 57
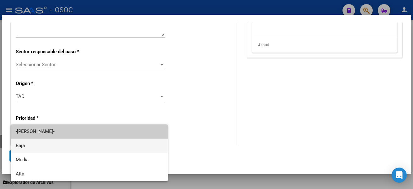
click at [89, 147] on span "Baja" at bounding box center [89, 146] width 147 height 14
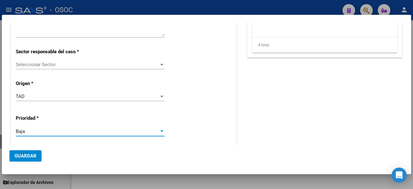
click at [68, 58] on div "Fecha Vencimiento Ingresar fecha Descripción * Notificación Describa el caso Se…" at bounding box center [124, 112] width 216 height 319
click at [68, 61] on div "Seleccionar Sector Seleccionar Sector" at bounding box center [90, 64] width 149 height 9
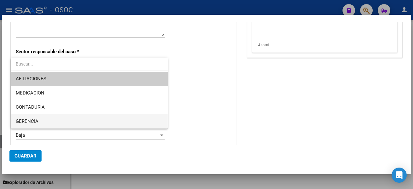
click at [41, 121] on span "GERENCIA" at bounding box center [89, 121] width 147 height 14
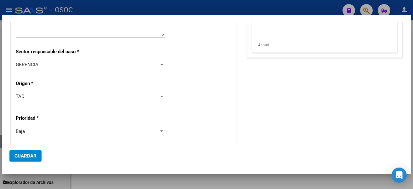
scroll to position [32, 0]
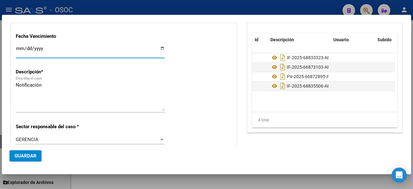
click at [161, 48] on input "Ingresar fecha" at bounding box center [90, 51] width 149 height 10
type input "[DATE]"
click at [16, 159] on button "Guardar" at bounding box center [25, 155] width 32 height 11
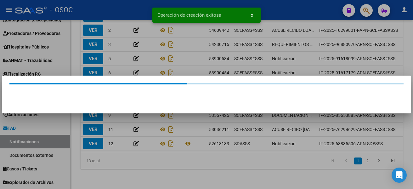
scroll to position [149, 0]
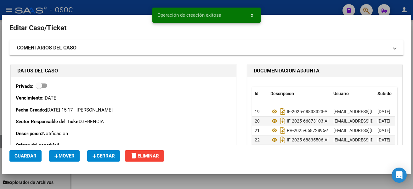
click at [100, 154] on span "Cerrar" at bounding box center [103, 156] width 23 height 6
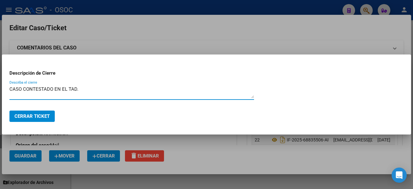
type textarea "CASO CONTESTADO EN EL TAD."
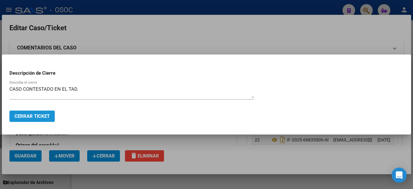
click at [36, 115] on span "Cerrar Ticket" at bounding box center [31, 116] width 35 height 6
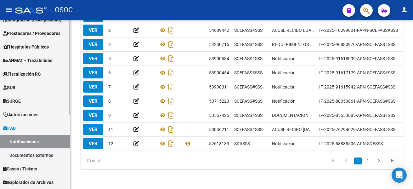
click at [46, 159] on link "Documentos externos" at bounding box center [35, 155] width 70 height 14
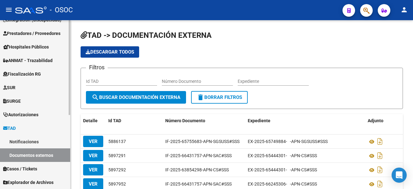
click at [52, 144] on link "Notificaciones" at bounding box center [35, 142] width 70 height 14
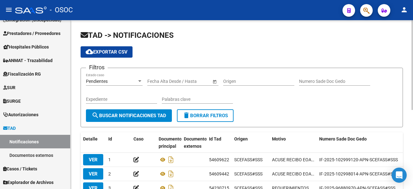
click at [413, 119] on div at bounding box center [413, 104] width 2 height 169
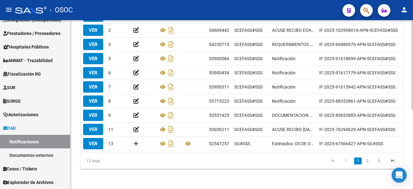
click at [413, 119] on div at bounding box center [413, 144] width 2 height 90
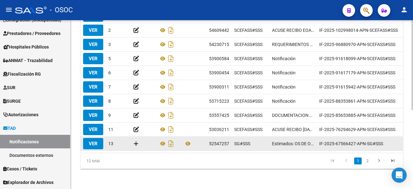
click at [135, 140] on icon at bounding box center [136, 143] width 5 height 6
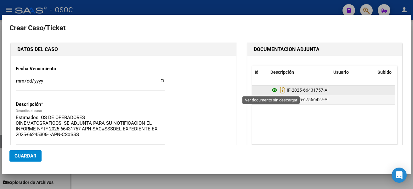
click at [273, 90] on icon at bounding box center [275, 90] width 8 height 8
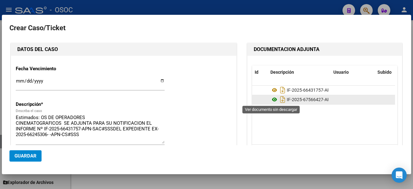
click at [273, 99] on icon at bounding box center [275, 100] width 8 height 8
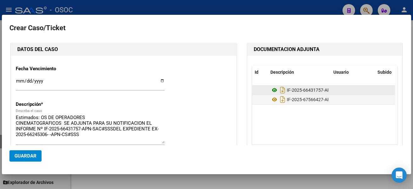
click at [271, 88] on icon at bounding box center [275, 90] width 8 height 8
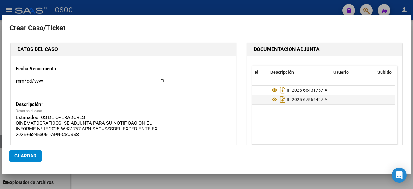
click at [134, 178] on div at bounding box center [206, 94] width 413 height 189
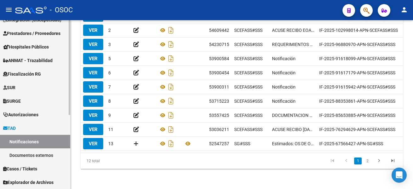
click at [49, 153] on link "Documentos externos" at bounding box center [35, 155] width 70 height 14
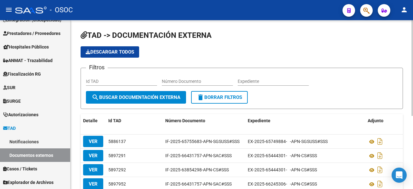
click at [338, 89] on div "Filtros Id TAD Número Documento Expediente" at bounding box center [242, 82] width 312 height 18
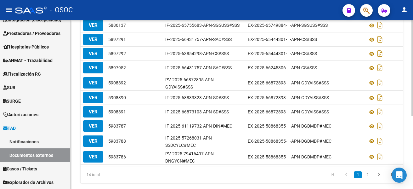
scroll to position [78, 0]
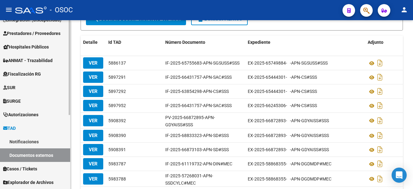
click at [42, 142] on link "Notificaciones" at bounding box center [35, 142] width 70 height 14
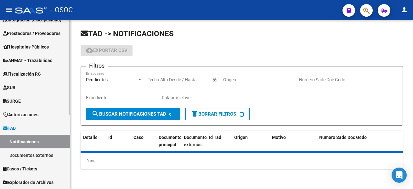
scroll to position [78, 0]
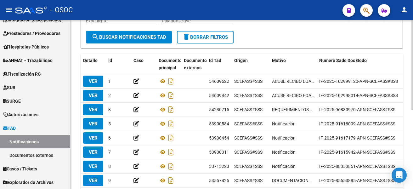
click at [409, 126] on div "TAD -> NOTIFICACIONES cloud_download Exportar CSV Filtros Pendientes Estado cas…" at bounding box center [242, 98] width 343 height 312
click at [413, 130] on div at bounding box center [413, 108] width 2 height 90
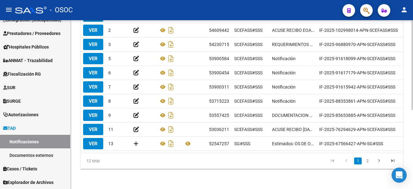
scroll to position [147, 0]
click at [413, 166] on div at bounding box center [413, 144] width 2 height 90
click at [54, 152] on link "Documentos externos" at bounding box center [35, 155] width 70 height 14
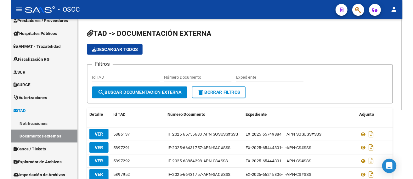
scroll to position [117, 0]
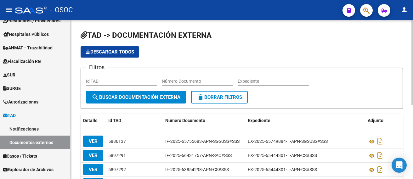
click at [411, 113] on div "TAD -> DOCUMENTACIÓN EXTERNA Descargar todos Filtros Id TAD Número Documento Ex…" at bounding box center [242, 169] width 343 height 299
click at [263, 83] on input "Expediente" at bounding box center [273, 81] width 71 height 5
click at [202, 83] on input "Número Documento" at bounding box center [197, 81] width 71 height 5
paste input "AUTORIZADO DPTO DE COMPRAS [DATE]"
type input "AUTORIZADO DPTO DE COMPRAS [DATE]"
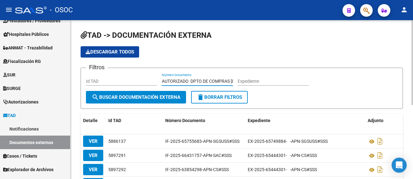
scroll to position [0, 22]
click at [175, 83] on input "AUTORIZADO DPTO DE COMPRAS [DATE]" at bounding box center [197, 81] width 71 height 5
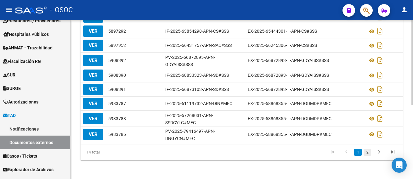
click at [367, 151] on link "2" at bounding box center [368, 152] width 8 height 7
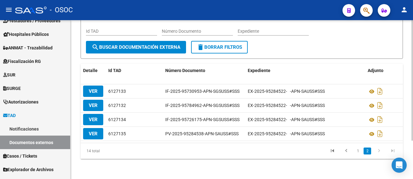
scroll to position [50, 0]
click at [30, 127] on link "Notificaciones" at bounding box center [35, 129] width 70 height 14
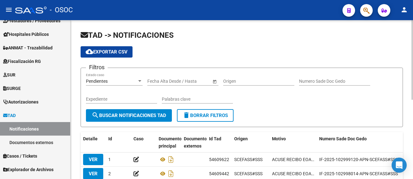
scroll to position [158, 0]
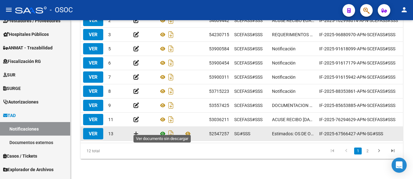
click at [162, 130] on icon at bounding box center [163, 134] width 8 height 8
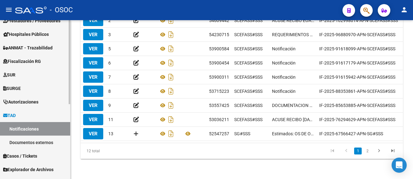
click at [20, 141] on link "Documentos externos" at bounding box center [35, 143] width 70 height 14
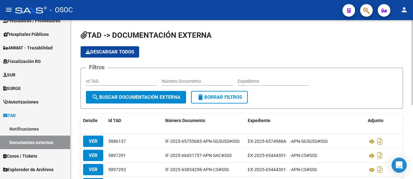
click at [176, 85] on div "Número Documento" at bounding box center [197, 79] width 71 height 13
paste input "66245306"
type input "66245306"
click at [177, 81] on input "66245306" at bounding box center [197, 81] width 71 height 5
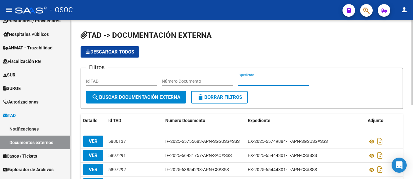
type input "V"
paste input "66245306"
type input "66245306"
click at [153, 100] on button "search Buscar Documentación Externa" at bounding box center [136, 97] width 100 height 13
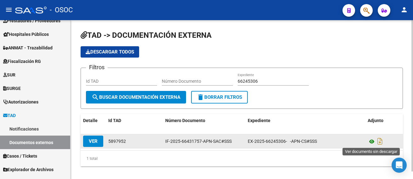
click at [371, 142] on icon at bounding box center [372, 142] width 8 height 8
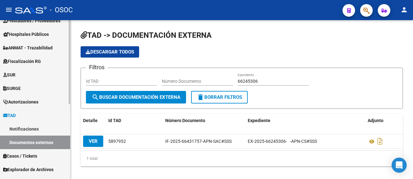
click at [48, 114] on link "TAD" at bounding box center [35, 116] width 70 height 14
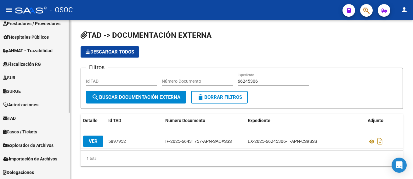
click at [46, 115] on link "TAD" at bounding box center [35, 118] width 70 height 14
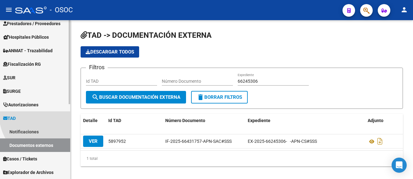
scroll to position [117, 0]
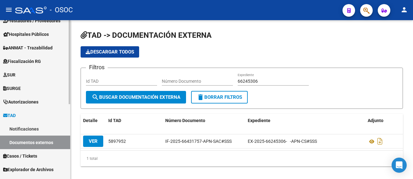
click at [41, 128] on link "Notificaciones" at bounding box center [35, 129] width 70 height 14
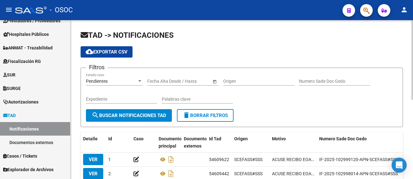
click at [411, 121] on div "TAD -> NOTIFICACIONES cloud_download Exportar CSV Filtros Pendientes Estado cas…" at bounding box center [242, 176] width 343 height 312
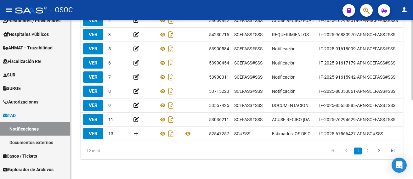
click at [413, 119] on div at bounding box center [413, 99] width 2 height 159
click at [371, 152] on link "2" at bounding box center [368, 151] width 8 height 7
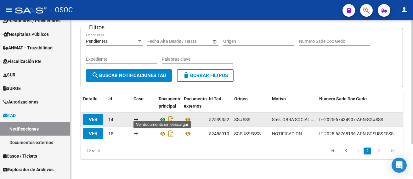
click at [163, 116] on icon at bounding box center [163, 120] width 8 height 8
click at [188, 117] on icon at bounding box center [188, 120] width 8 height 8
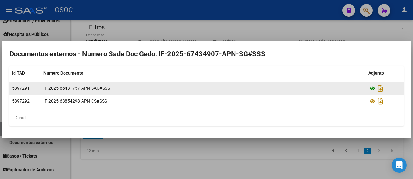
click at [370, 89] on icon at bounding box center [372, 89] width 8 height 8
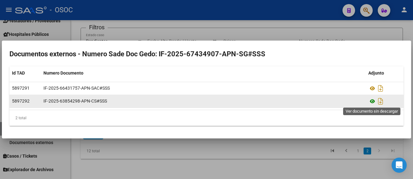
click at [373, 103] on icon at bounding box center [372, 102] width 8 height 8
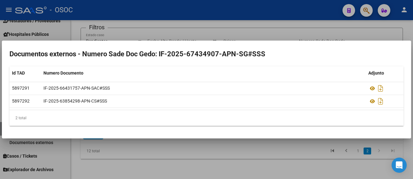
click at [257, 23] on div at bounding box center [206, 89] width 413 height 179
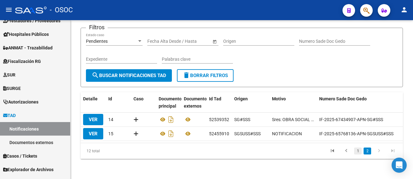
click at [360, 152] on link "1" at bounding box center [358, 151] width 8 height 7
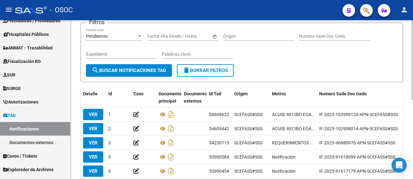
click at [410, 146] on div "TAD -> NOTIFICACIONES cloud_download Exportar CSV Filtros Pendientes Estado cas…" at bounding box center [242, 131] width 343 height 312
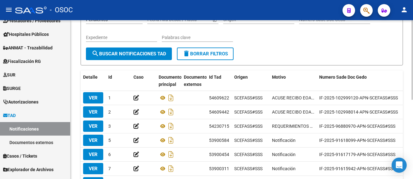
drag, startPoint x: 410, startPoint y: 146, endPoint x: 411, endPoint y: 175, distance: 29.6
click at [411, 175] on div "TAD -> NOTIFICACIONES cloud_download Exportar CSV Filtros Pendientes Estado cas…" at bounding box center [242, 114] width 343 height 312
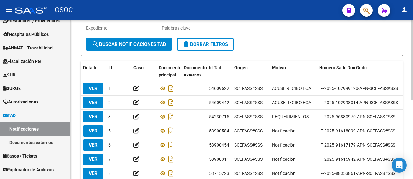
click at [409, 169] on div "TAD -> NOTIFICACIONES cloud_download Exportar CSV Filtros Pendientes Estado cas…" at bounding box center [242, 105] width 343 height 312
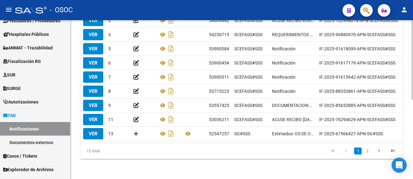
click at [411, 179] on html "menu - OSOC person Firma Express Inicio Calendario SSS Instructivos Contacto OS…" at bounding box center [206, 89] width 413 height 179
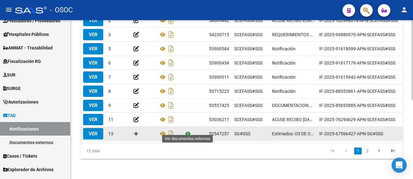
click at [187, 130] on icon at bounding box center [188, 134] width 8 height 8
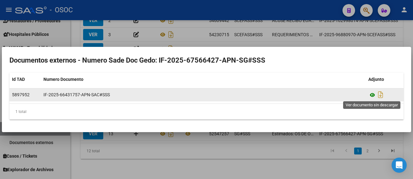
click at [371, 95] on icon at bounding box center [372, 95] width 8 height 8
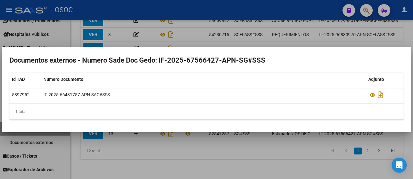
click at [350, 150] on div at bounding box center [206, 89] width 413 height 179
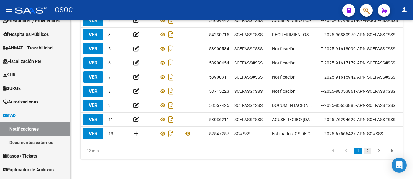
click at [368, 152] on link "2" at bounding box center [368, 151] width 8 height 7
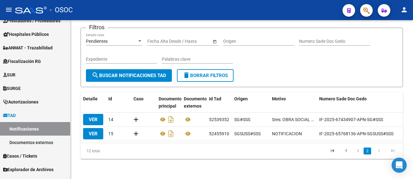
click at [368, 152] on link "2" at bounding box center [368, 151] width 8 height 7
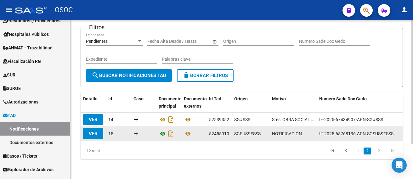
click at [160, 132] on icon at bounding box center [163, 134] width 8 height 8
click at [189, 130] on icon at bounding box center [188, 134] width 8 height 8
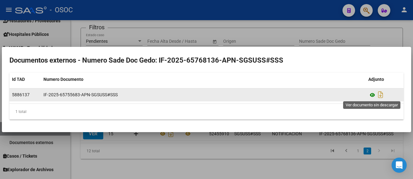
click at [372, 94] on icon at bounding box center [372, 95] width 8 height 8
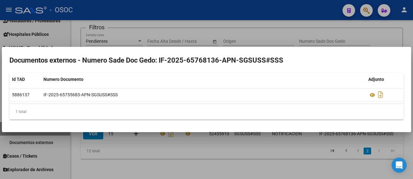
click at [158, 135] on div at bounding box center [206, 89] width 413 height 179
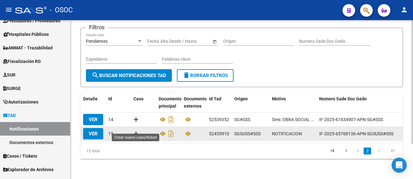
click at [135, 131] on icon at bounding box center [136, 134] width 5 height 6
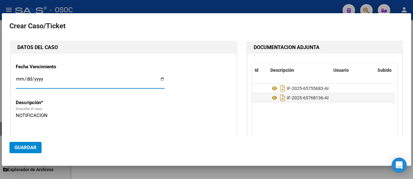
click at [162, 80] on input "Ingresar fecha" at bounding box center [90, 82] width 149 height 10
type input "[DATE]"
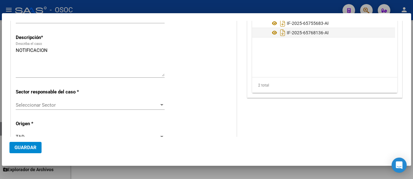
scroll to position [102, 0]
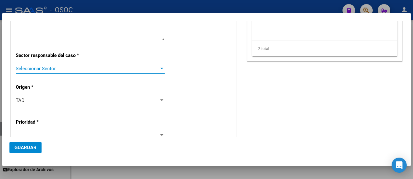
click at [156, 68] on span "Seleccionar Sector" at bounding box center [87, 69] width 143 height 6
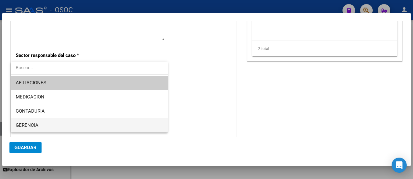
click at [74, 125] on span "GERENCIA" at bounding box center [89, 125] width 147 height 14
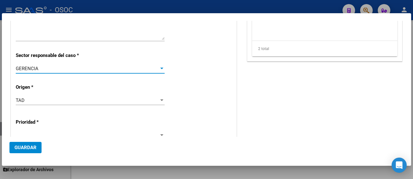
click at [40, 126] on div "Prioridad *" at bounding box center [124, 128] width 216 height 35
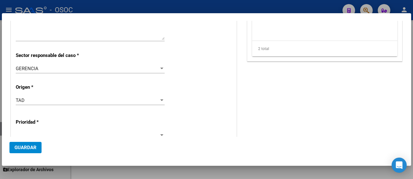
click at [40, 133] on span at bounding box center [87, 135] width 143 height 6
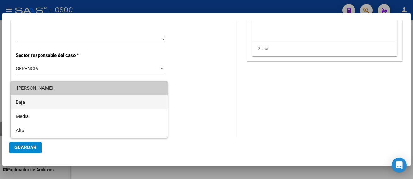
click at [36, 103] on span "Baja" at bounding box center [89, 102] width 147 height 14
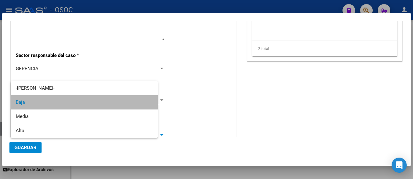
scroll to position [103, 0]
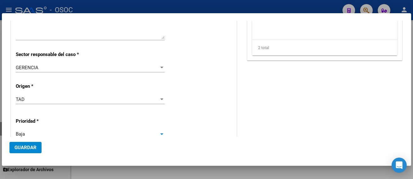
click at [30, 139] on mat-dialog-actions "Guardar" at bounding box center [206, 147] width 394 height 21
click at [30, 141] on mat-dialog-actions "Guardar" at bounding box center [206, 147] width 394 height 21
click at [33, 150] on span "Guardar" at bounding box center [25, 148] width 22 height 6
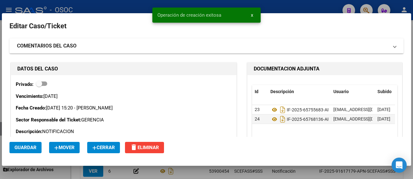
scroll to position [102, 0]
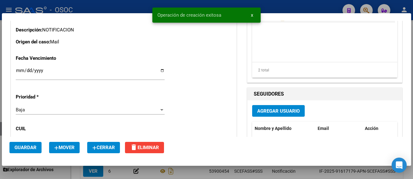
click at [412, 113] on div at bounding box center [206, 89] width 413 height 179
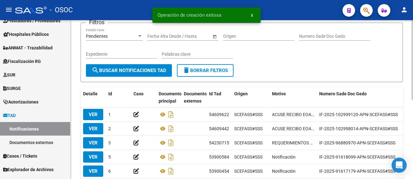
click at [409, 142] on div "TAD -> NOTIFICACIONES cloud_download Exportar CSV Filtros Pendientes Estado cas…" at bounding box center [242, 131] width 343 height 312
click at [411, 144] on div "TAD -> NOTIFICACIONES cloud_download Exportar CSV Filtros Pendientes Estado cas…" at bounding box center [242, 131] width 343 height 312
click at [410, 146] on div "TAD -> NOTIFICACIONES cloud_download Exportar CSV Filtros Pendientes Estado cas…" at bounding box center [242, 131] width 343 height 312
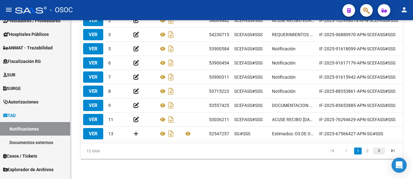
click at [378, 151] on icon "go to next page" at bounding box center [379, 152] width 8 height 8
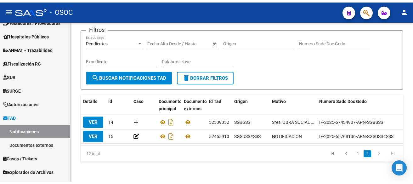
scroll to position [45, 0]
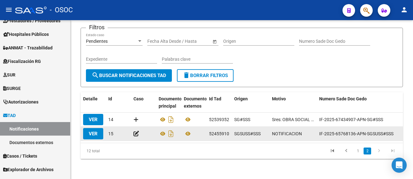
click at [139, 131] on icon at bounding box center [137, 134] width 6 height 6
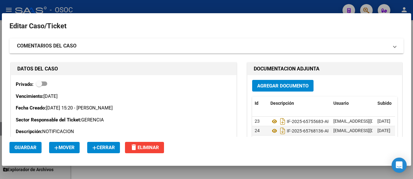
click at [406, 111] on mat-dialog-content "Editar Caso/Ticket COMENTARIOS DEL CASO Escriba su comentario aquí. Enviar come…" at bounding box center [206, 79] width 409 height 117
click at [106, 146] on span "Cerrar" at bounding box center [103, 148] width 23 height 6
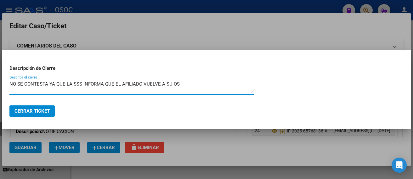
type textarea "NO SE CONTESTA YA QUE LA SSS INFORMA QUE EL AFILIADO VUELVE A SU OS"
click at [38, 108] on button "Cerrar Ticket" at bounding box center [31, 110] width 45 height 11
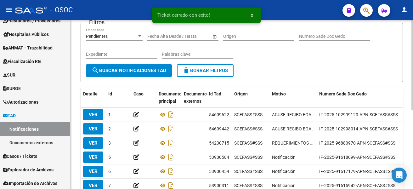
scroll to position [149, 0]
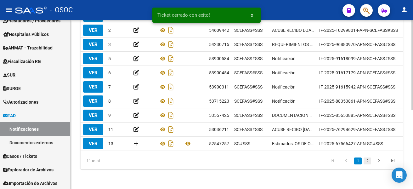
click at [370, 161] on link "2" at bounding box center [368, 160] width 8 height 7
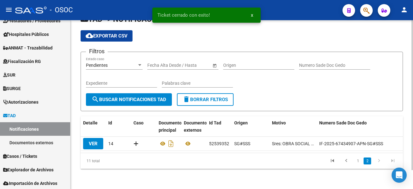
scroll to position [21, 0]
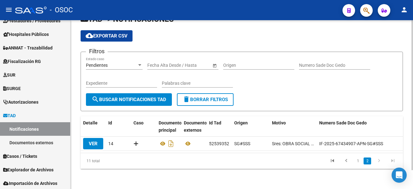
click at [110, 64] on div "Pendientes Estado caso" at bounding box center [114, 63] width 57 height 13
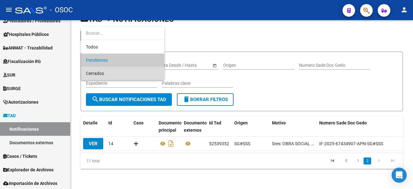
click at [105, 74] on span "Cerrados" at bounding box center [122, 73] width 73 height 13
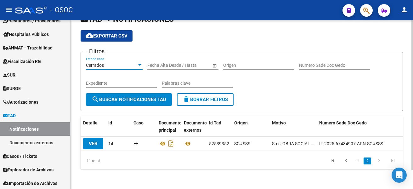
click at [103, 97] on span "search Buscar Notificaciones TAD" at bounding box center [129, 100] width 75 height 6
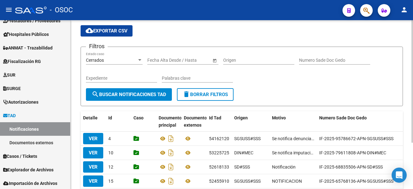
click at [411, 123] on div "TAD -> NOTIFICACIONES cloud_download Exportar CSV Filtros Cerrados Estado caso …" at bounding box center [242, 112] width 343 height 227
drag, startPoint x: 411, startPoint y: 123, endPoint x: 412, endPoint y: 136, distance: 12.7
click at [412, 136] on div "TAD -> NOTIFICACIONES cloud_download Exportar CSV Filtros Cerrados Estado caso …" at bounding box center [243, 112] width 344 height 227
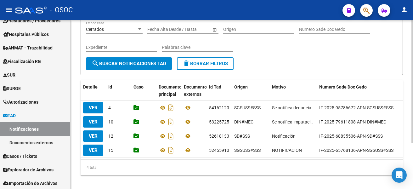
scroll to position [51, 0]
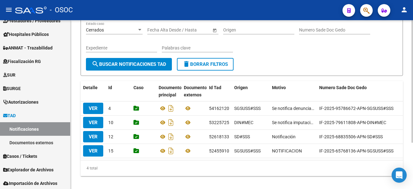
click at [412, 157] on div at bounding box center [413, 122] width 2 height 122
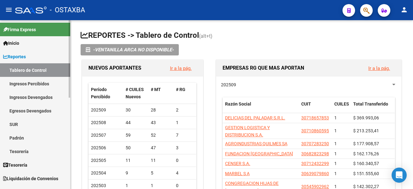
click at [43, 61] on link "Reportes" at bounding box center [35, 57] width 70 height 14
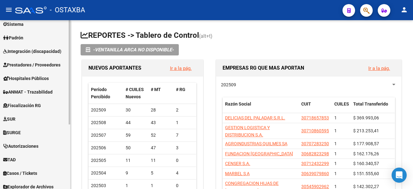
scroll to position [90, 0]
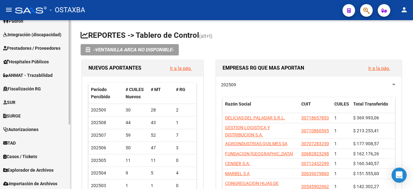
click at [79, 132] on mat-sidenav-container "Firma Express Inicio Calendario SSS Instructivos Contacto OS Reportes Tablero d…" at bounding box center [206, 104] width 413 height 169
click at [60, 139] on link "TAD" at bounding box center [35, 143] width 70 height 14
click at [56, 151] on link "Notificaciones" at bounding box center [35, 157] width 70 height 14
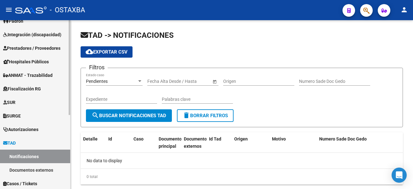
click at [47, 166] on link "Documentos externos" at bounding box center [35, 170] width 70 height 14
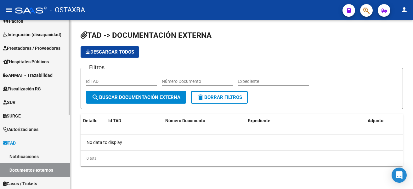
click at [49, 158] on link "Notificaciones" at bounding box center [35, 157] width 70 height 14
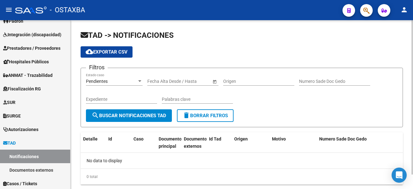
click at [364, 34] on h1 "TAD -> NOTIFICACIONES" at bounding box center [242, 35] width 322 height 11
click at [212, 53] on div "cloud_download Exportar CSV" at bounding box center [242, 51] width 322 height 11
